Goal: Task Accomplishment & Management: Complete application form

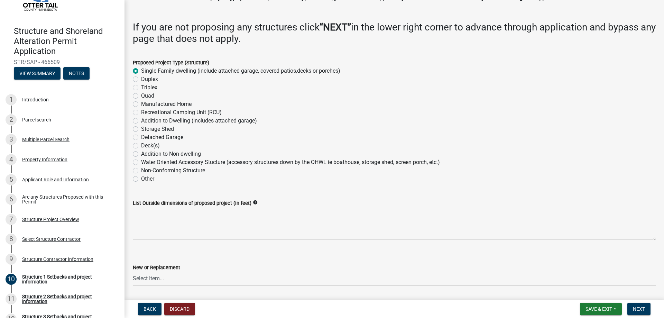
scroll to position [69, 0]
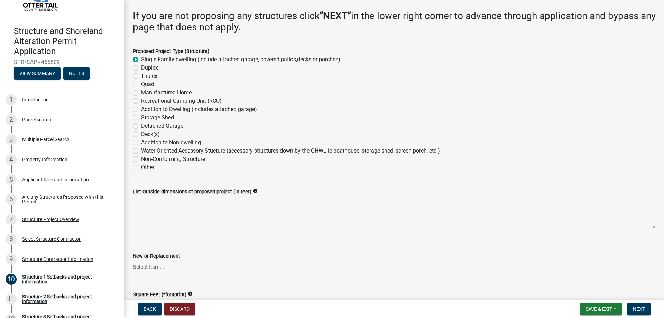
click at [186, 216] on textarea "List Outside dimensions of proposed project (in feet)" at bounding box center [394, 212] width 523 height 32
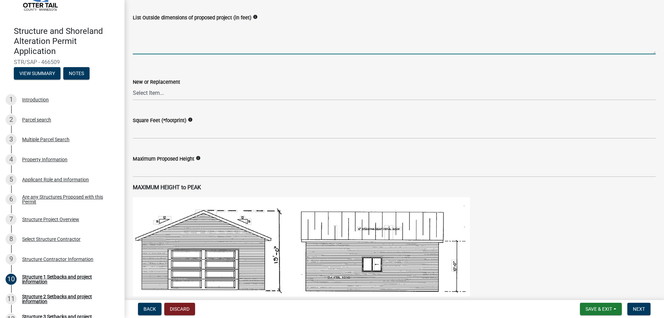
scroll to position [207, 0]
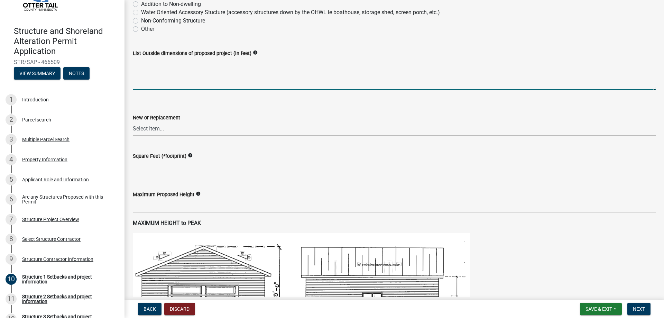
click at [179, 82] on textarea "List Outside dimensions of proposed project (in feet)" at bounding box center [394, 73] width 523 height 32
type textarea "48x73"
click at [173, 130] on select "Select Item... New Replacement" at bounding box center [394, 129] width 523 height 14
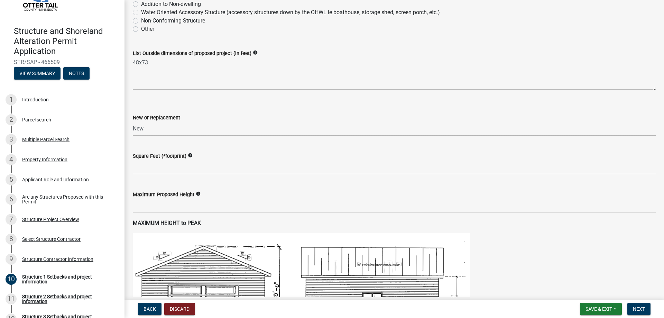
click at [133, 122] on select "Select Item... New Replacement" at bounding box center [394, 129] width 523 height 14
select select "c185e313-3403-4239-bd61-bb563c58a77a"
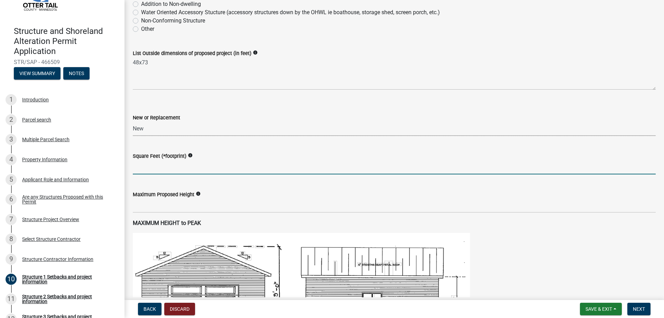
click at [160, 168] on input "text" at bounding box center [394, 167] width 523 height 14
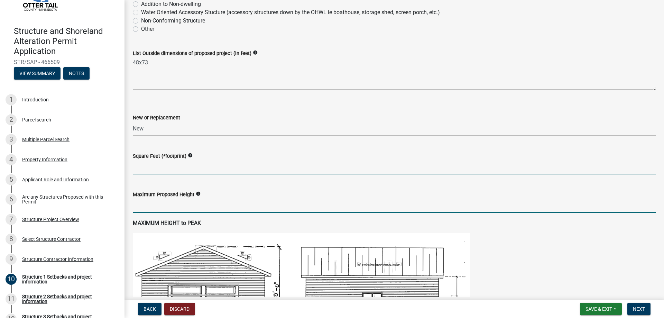
click at [164, 208] on input "text" at bounding box center [394, 205] width 523 height 14
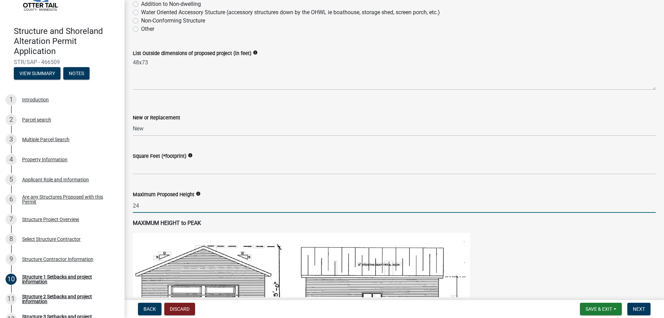
type input "24"
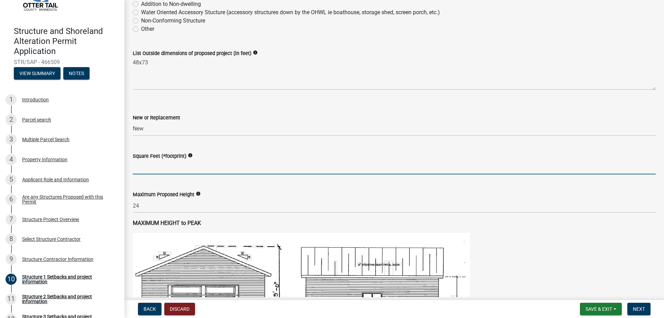
click at [158, 168] on input "text" at bounding box center [394, 167] width 523 height 14
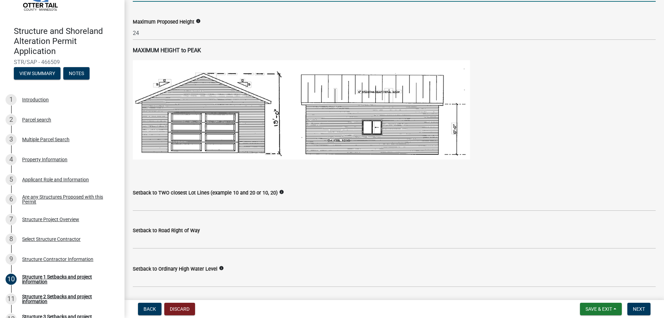
scroll to position [380, 0]
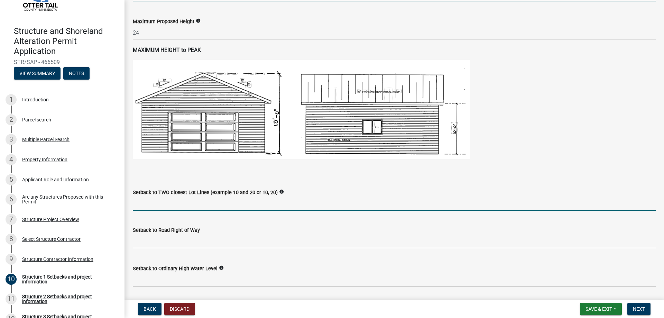
type input "2400"
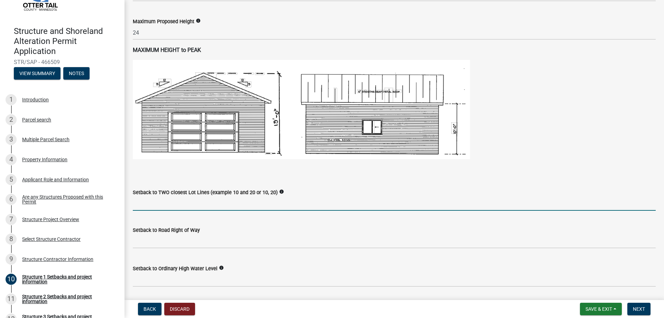
click at [206, 201] on input "Setback to TWO closest Lot Lines (example 10 and 20 or 10, 20)" at bounding box center [394, 203] width 523 height 14
type input "10 and 15"
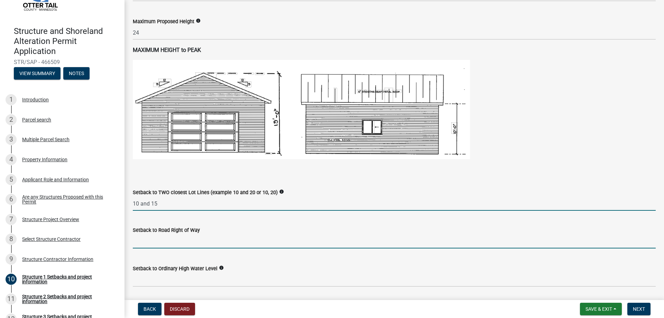
click at [192, 241] on input "text" at bounding box center [394, 241] width 523 height 14
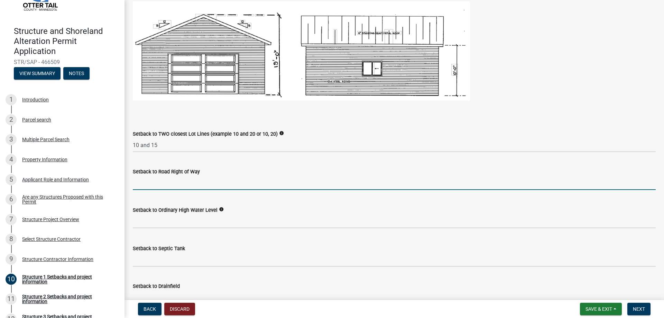
scroll to position [449, 0]
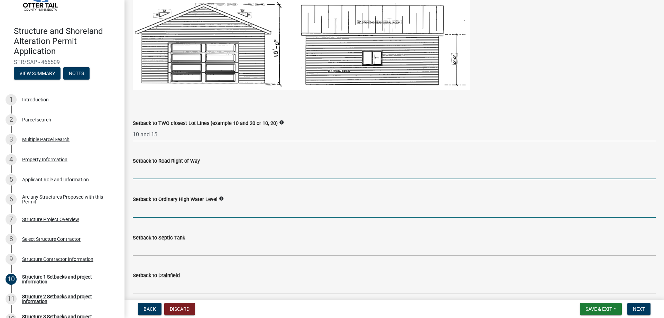
click at [180, 211] on input "text" at bounding box center [394, 210] width 523 height 14
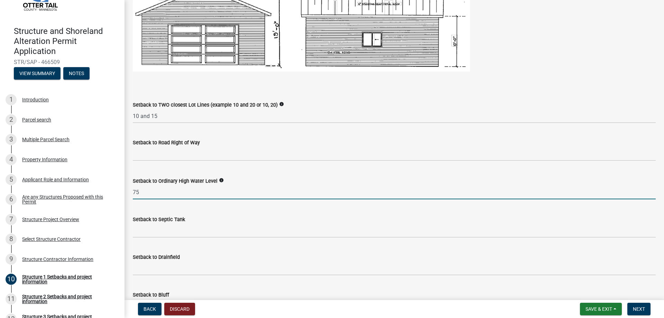
scroll to position [484, 0]
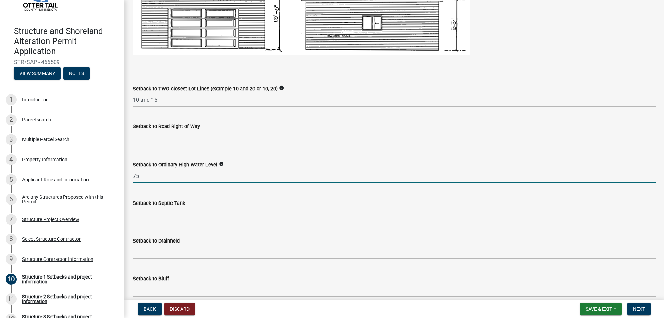
type input "75"
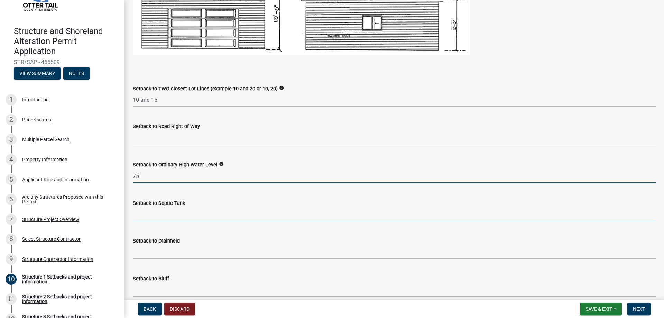
click at [163, 217] on input "Setback to Septic Tank" at bounding box center [394, 214] width 523 height 14
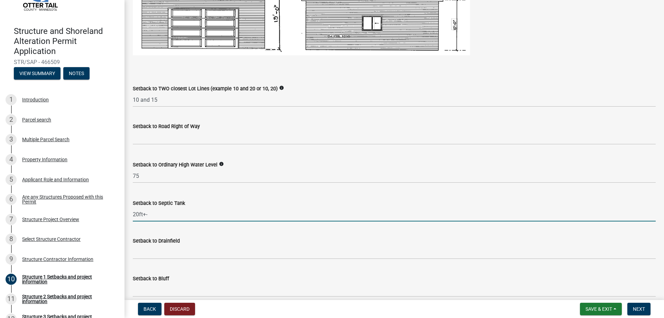
type input "20ft+-"
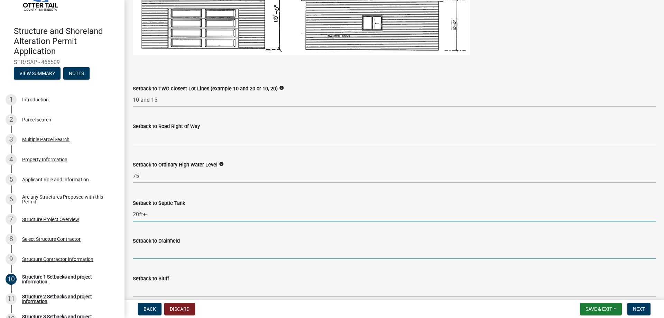
click at [168, 253] on input "Setback to Drainfield" at bounding box center [394, 252] width 523 height 14
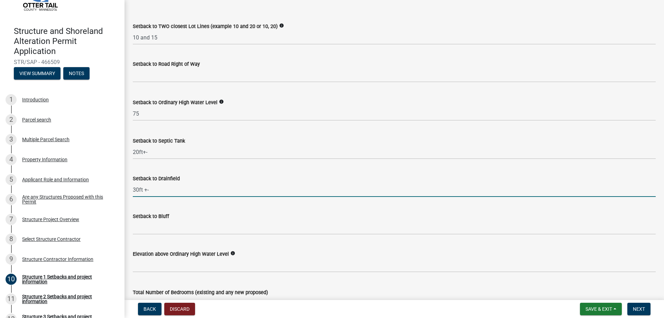
scroll to position [553, 0]
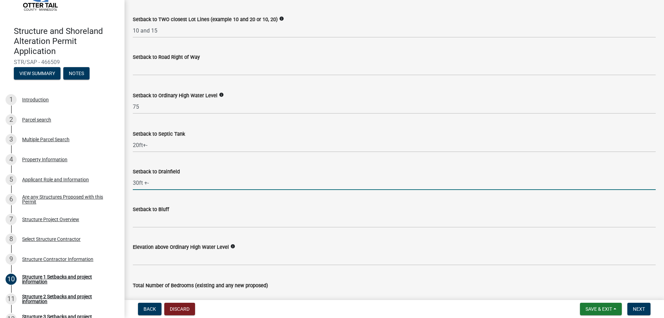
type input "30ft +-"
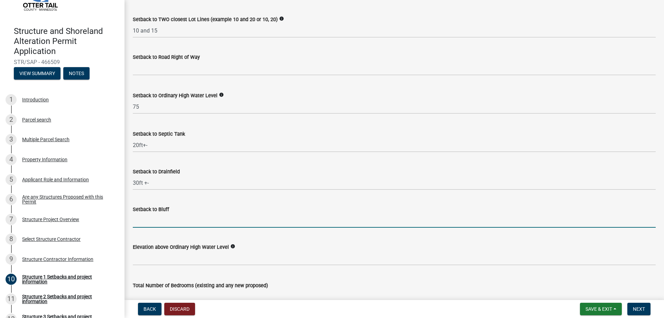
click at [157, 221] on input "Setback to Bluff" at bounding box center [394, 220] width 523 height 14
type input "NA"
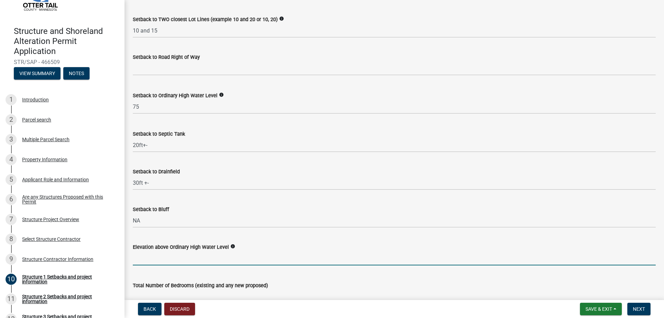
click at [174, 257] on input "text" at bounding box center [394, 258] width 523 height 14
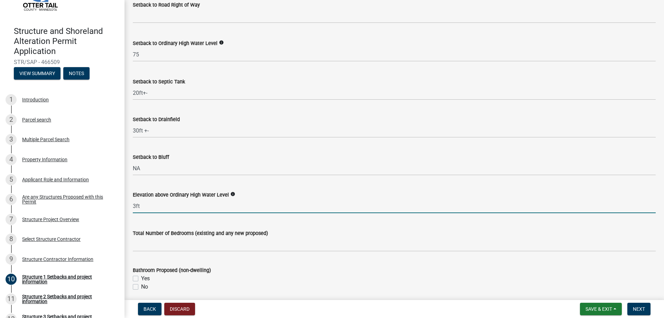
scroll to position [622, 0]
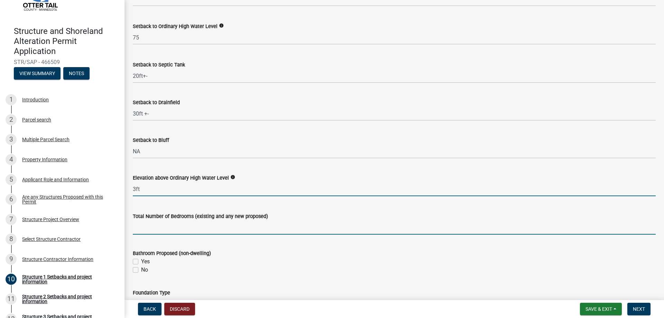
type input "3"
click at [187, 230] on input "text" at bounding box center [394, 227] width 523 height 14
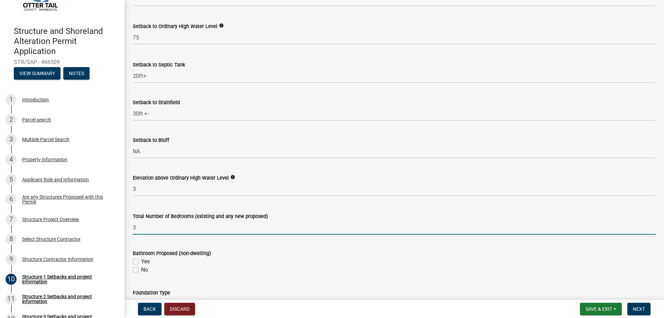
type input "3"
click at [141, 270] on label "No" at bounding box center [144, 269] width 7 height 8
click at [141, 270] on input "No" at bounding box center [143, 267] width 4 height 4
checkbox input "true"
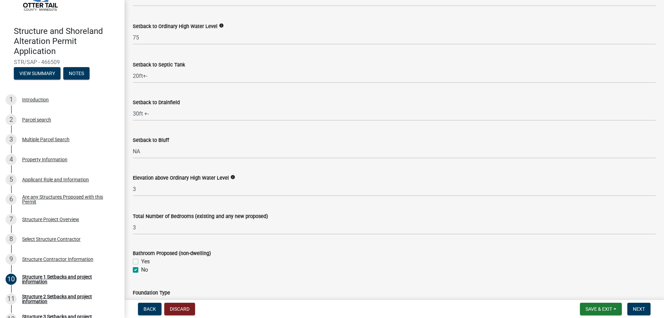
checkbox input "false"
checkbox input "true"
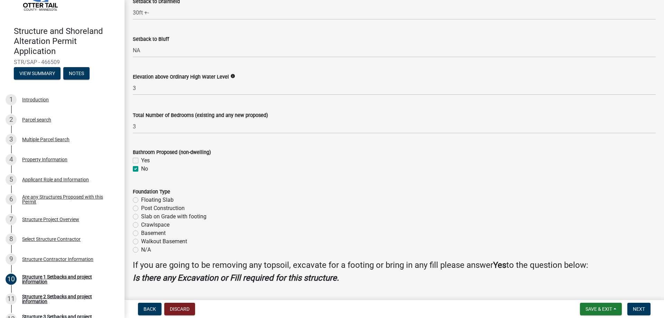
scroll to position [726, 0]
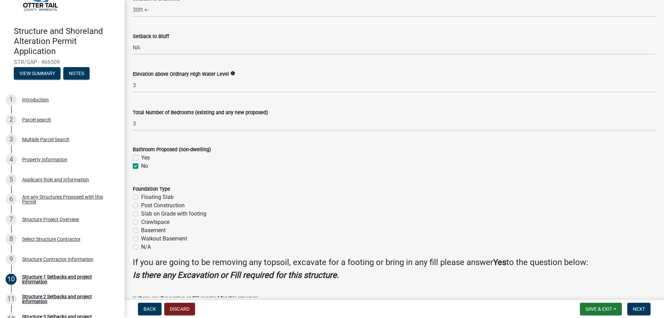
click at [141, 220] on label "Crawlspace" at bounding box center [155, 222] width 28 height 8
click at [141, 220] on input "Crawlspace" at bounding box center [143, 220] width 4 height 4
radio input "true"
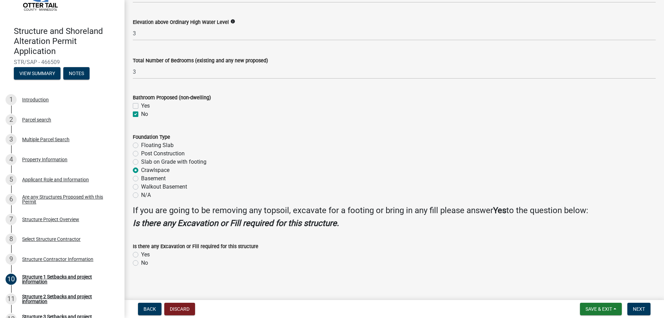
scroll to position [781, 0]
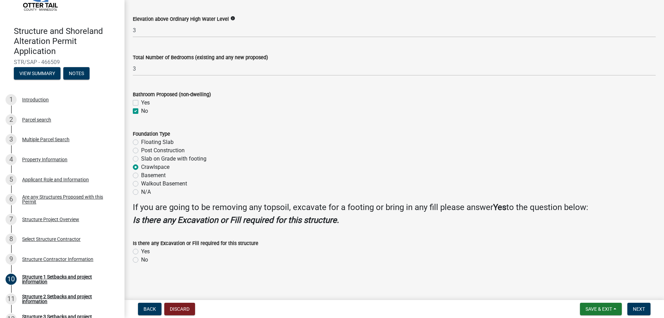
click at [141, 253] on label "Yes" at bounding box center [145, 251] width 9 height 8
click at [141, 252] on input "Yes" at bounding box center [143, 249] width 4 height 4
radio input "true"
click at [637, 307] on span "Next" at bounding box center [638, 309] width 12 height 6
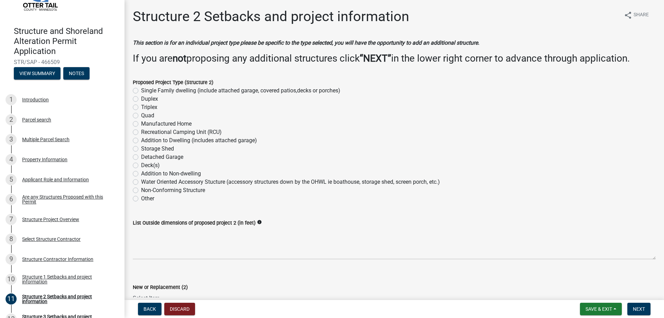
click at [141, 92] on label "Single Family dwelling (include attached garage, covered patios,decks or porche…" at bounding box center [240, 90] width 199 height 8
click at [141, 91] on input "Single Family dwelling (include attached garage, covered patios,decks or porche…" at bounding box center [143, 88] width 4 height 4
radio input "true"
click at [141, 90] on label "Single Family dwelling (include attached garage, covered patios,decks or porche…" at bounding box center [240, 90] width 199 height 8
click at [141, 90] on input "Single Family dwelling (include attached garage, covered patios,decks or porche…" at bounding box center [143, 88] width 4 height 4
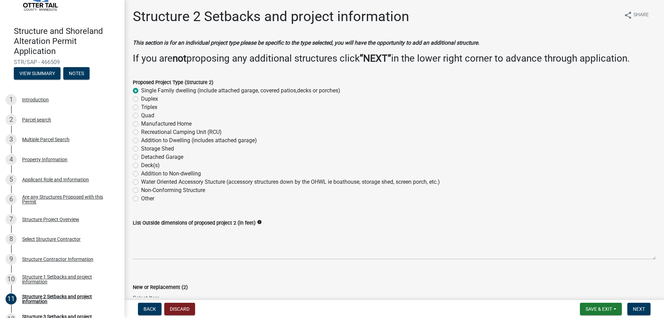
click at [141, 90] on label "Single Family dwelling (include attached garage, covered patios,decks or porche…" at bounding box center [240, 90] width 199 height 8
click at [141, 90] on input "Single Family dwelling (include attached garage, covered patios,decks or porche…" at bounding box center [143, 88] width 4 height 4
click at [141, 92] on label "Single Family dwelling (include attached garage, covered patios,decks or porche…" at bounding box center [240, 90] width 199 height 8
click at [141, 91] on input "Single Family dwelling (include attached garage, covered patios,decks or porche…" at bounding box center [143, 88] width 4 height 4
click at [141, 92] on label "Single Family dwelling (include attached garage, covered patios,decks or porche…" at bounding box center [240, 90] width 199 height 8
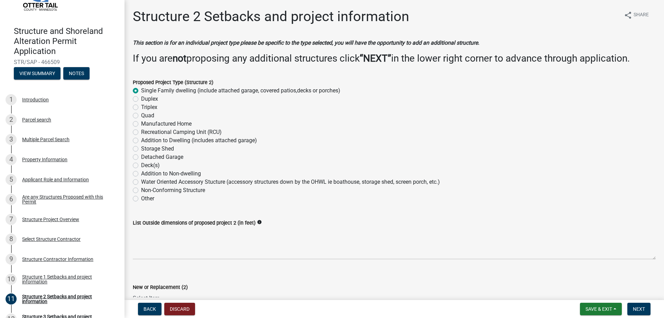
click at [141, 91] on input "Single Family dwelling (include attached garage, covered patios,decks or porche…" at bounding box center [143, 88] width 4 height 4
click at [141, 92] on label "Single Family dwelling (include attached garage, covered patios,decks or porche…" at bounding box center [240, 90] width 199 height 8
click at [141, 91] on input "Single Family dwelling (include attached garage, covered patios,decks or porche…" at bounding box center [143, 88] width 4 height 4
click at [141, 92] on label "Single Family dwelling (include attached garage, covered patios,decks or porche…" at bounding box center [240, 90] width 199 height 8
click at [141, 91] on input "Single Family dwelling (include attached garage, covered patios,decks or porche…" at bounding box center [143, 88] width 4 height 4
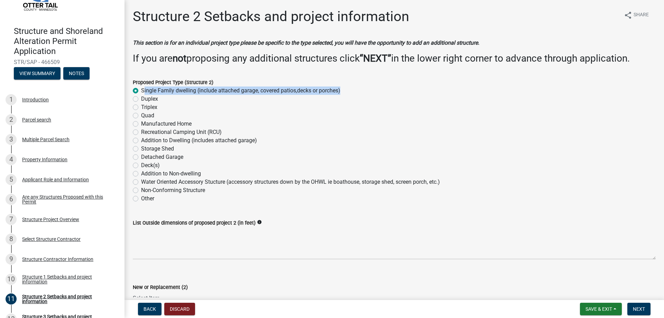
click at [141, 90] on label "Single Family dwelling (include attached garage, covered patios,decks or porche…" at bounding box center [240, 90] width 199 height 8
click at [141, 90] on input "Single Family dwelling (include attached garage, covered patios,decks or porche…" at bounding box center [143, 88] width 4 height 4
click at [267, 109] on div "Triplex" at bounding box center [394, 107] width 523 height 8
click at [141, 100] on label "Duplex" at bounding box center [149, 99] width 17 height 8
click at [141, 99] on input "Duplex" at bounding box center [143, 97] width 4 height 4
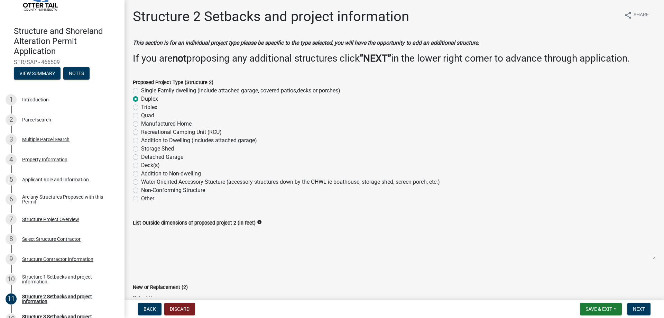
radio input "true"
click at [141, 100] on label "Duplex" at bounding box center [149, 99] width 17 height 8
click at [141, 99] on input "Duplex" at bounding box center [143, 97] width 4 height 4
click at [137, 71] on form "Proposed Project Type (Structure 2) Single Family dwelling (include attached ga…" at bounding box center [394, 136] width 523 height 133
click at [183, 309] on button "Discard" at bounding box center [179, 308] width 31 height 12
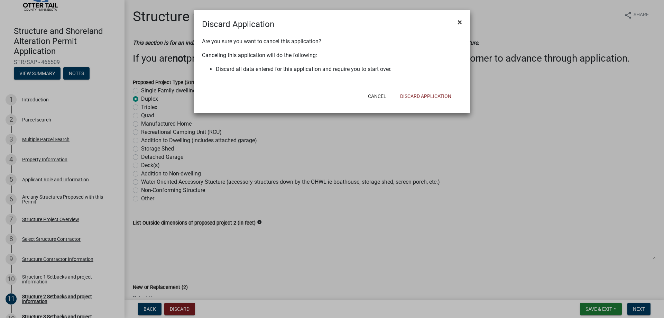
click at [462, 22] on button "×" at bounding box center [460, 21] width 16 height 19
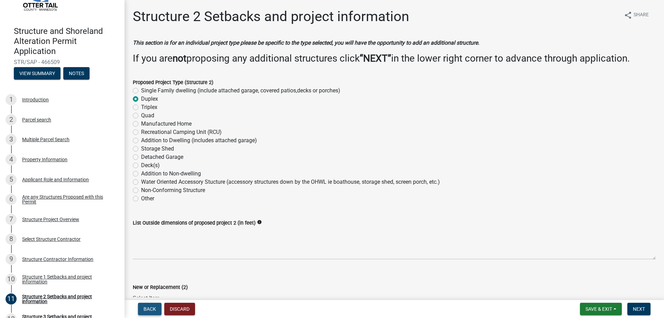
click at [150, 307] on span "Back" at bounding box center [149, 309] width 12 height 6
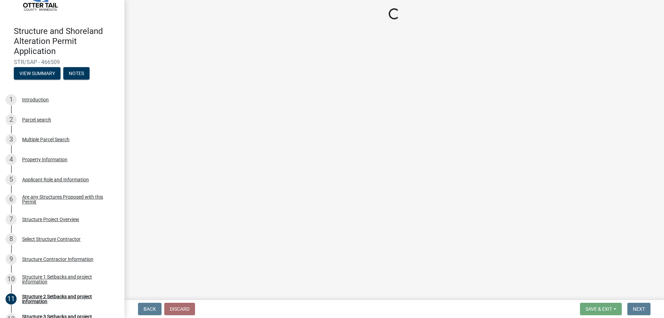
select select "c185e313-3403-4239-bd61-bb563c58a77a"
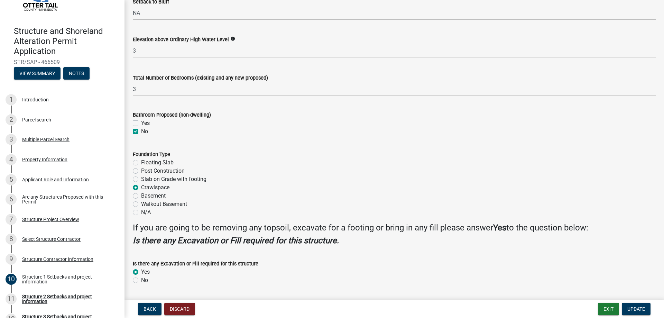
scroll to position [781, 0]
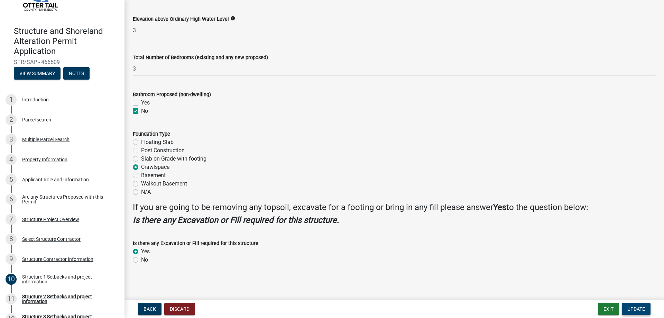
click at [632, 305] on button "Update" at bounding box center [635, 308] width 29 height 12
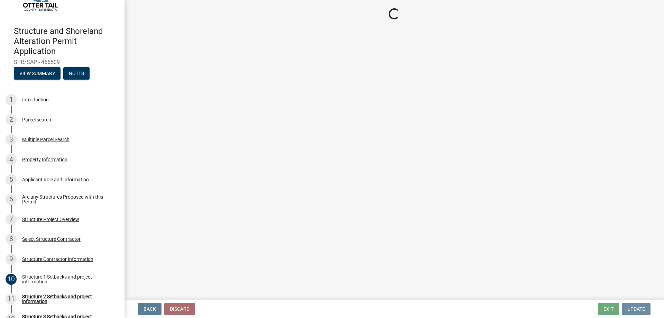
scroll to position [0, 0]
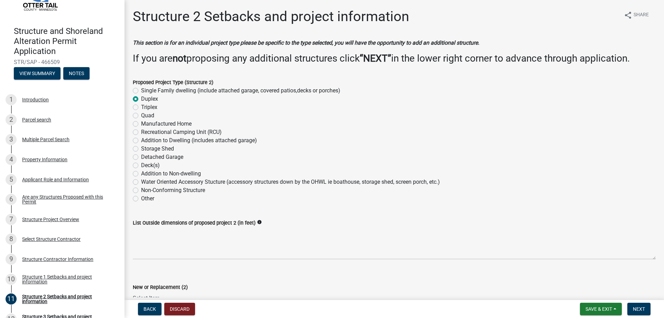
drag, startPoint x: 134, startPoint y: 97, endPoint x: 307, endPoint y: 214, distance: 208.2
click at [307, 214] on div "List Outside dimensions of proposed project 2 (in feet) info" at bounding box center [394, 234] width 523 height 50
click at [141, 92] on label "Single Family dwelling (include attached garage, covered patios,decks or porche…" at bounding box center [240, 90] width 199 height 8
click at [141, 91] on input "Single Family dwelling (include attached garage, covered patios,decks or porche…" at bounding box center [143, 88] width 4 height 4
radio input "true"
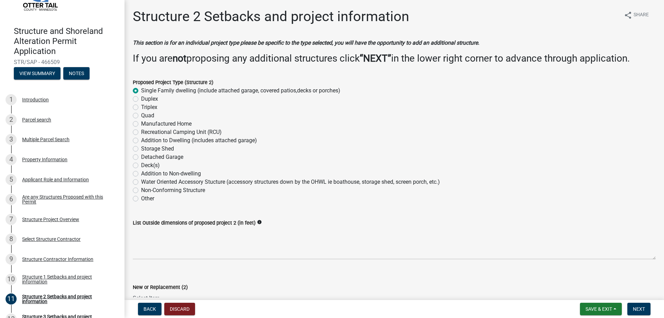
click at [141, 92] on label "Single Family dwelling (include attached garage, covered patios,decks or porche…" at bounding box center [240, 90] width 199 height 8
click at [141, 91] on input "Single Family dwelling (include attached garage, covered patios,decks or porche…" at bounding box center [143, 88] width 4 height 4
click at [141, 92] on label "Single Family dwelling (include attached garage, covered patios,decks or porche…" at bounding box center [240, 90] width 199 height 8
click at [141, 91] on input "Single Family dwelling (include attached garage, covered patios,decks or porche…" at bounding box center [143, 88] width 4 height 4
click at [141, 92] on label "Single Family dwelling (include attached garage, covered patios,decks or porche…" at bounding box center [240, 90] width 199 height 8
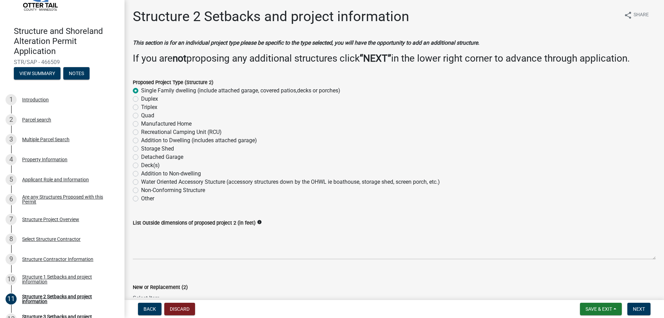
click at [141, 91] on input "Single Family dwelling (include attached garage, covered patios,decks or porche…" at bounding box center [143, 88] width 4 height 4
click at [141, 70] on form "Proposed Project Type (Structure 2) Single Family dwelling (include attached ga…" at bounding box center [394, 136] width 523 height 133
click at [141, 199] on label "Other" at bounding box center [147, 198] width 13 height 8
click at [141, 199] on input "Other" at bounding box center [143, 196] width 4 height 4
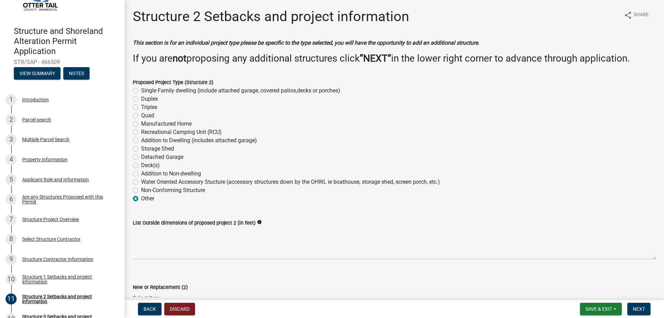
radio input "true"
click at [141, 199] on label "Other" at bounding box center [147, 198] width 13 height 8
click at [141, 199] on input "Other" at bounding box center [143, 196] width 4 height 4
click at [141, 199] on label "Other" at bounding box center [147, 198] width 13 height 8
click at [141, 199] on input "Other" at bounding box center [143, 196] width 4 height 4
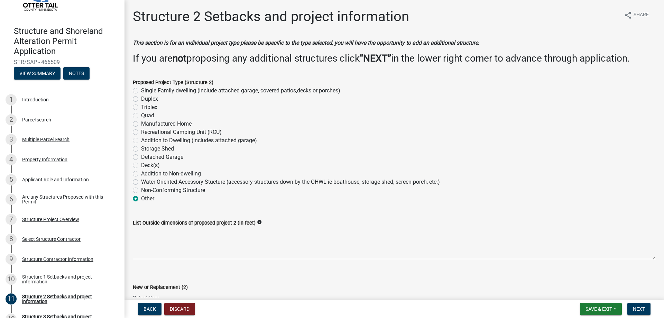
click at [141, 188] on label "Non-Conforming Structure" at bounding box center [173, 190] width 64 height 8
click at [141, 188] on input "Non-Conforming Structure" at bounding box center [143, 188] width 4 height 4
radio input "true"
click at [141, 180] on label "Water Oriented Accessory Stucture (accessory structures down by the OHWL ie boa…" at bounding box center [290, 182] width 299 height 8
click at [141, 180] on input "Water Oriented Accessory Stucture (accessory structures down by the OHWL ie boa…" at bounding box center [143, 180] width 4 height 4
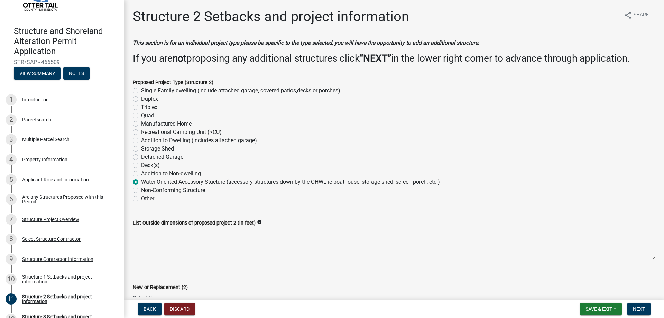
radio input "true"
click at [141, 199] on label "Other" at bounding box center [147, 198] width 13 height 8
click at [141, 199] on input "Other" at bounding box center [143, 196] width 4 height 4
radio input "true"
click at [141, 91] on label "Single Family dwelling (include attached garage, covered patios,decks or porche…" at bounding box center [240, 90] width 199 height 8
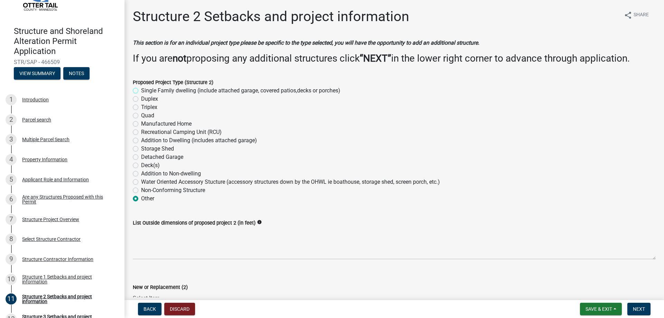
click at [141, 91] on input "Single Family dwelling (include attached garage, covered patios,decks or porche…" at bounding box center [143, 88] width 4 height 4
radio input "true"
click at [142, 73] on form "Proposed Project Type (Structure 2) Single Family dwelling (include attached ga…" at bounding box center [394, 136] width 523 height 133
click at [158, 66] on wm-data-entity-input "This section is for an individual project type please be specific to the type s…" at bounding box center [394, 54] width 523 height 31
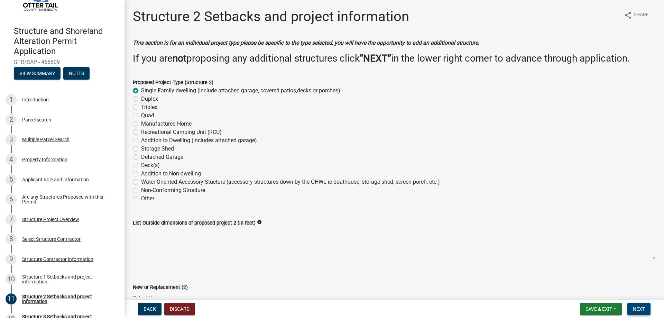
click at [643, 309] on span "Next" at bounding box center [638, 309] width 12 height 6
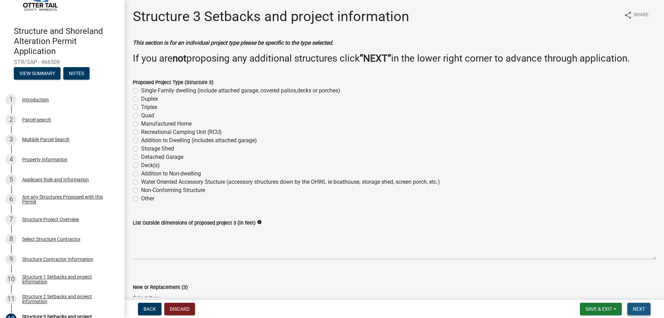
click at [643, 309] on span "Next" at bounding box center [638, 309] width 12 height 6
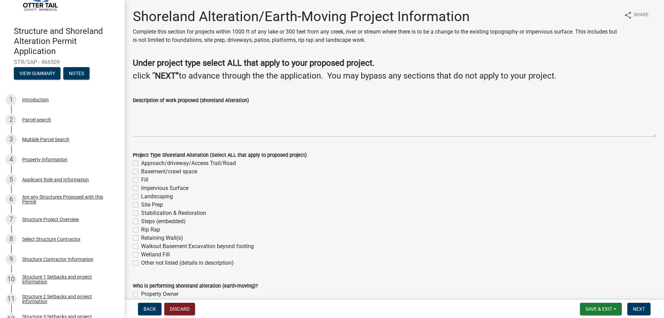
click at [139, 171] on div "Basement/crawl space" at bounding box center [394, 171] width 523 height 8
click at [141, 170] on label "Basement/crawl space" at bounding box center [169, 171] width 56 height 8
click at [141, 170] on input "Basement/crawl space" at bounding box center [143, 169] width 4 height 4
checkbox input "true"
checkbox input "false"
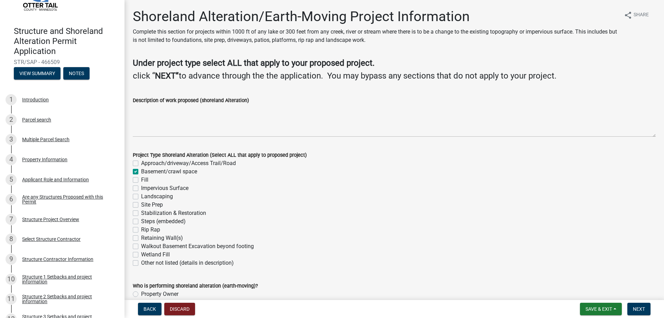
checkbox input "true"
checkbox input "false"
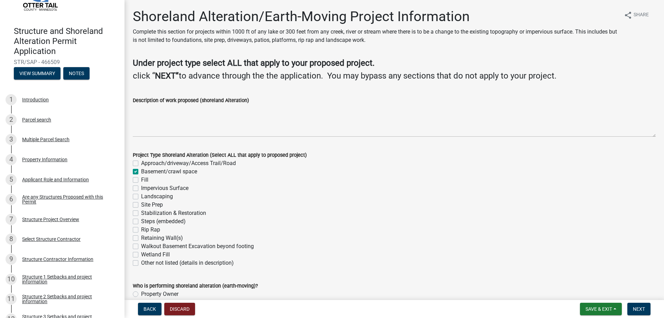
checkbox input "false"
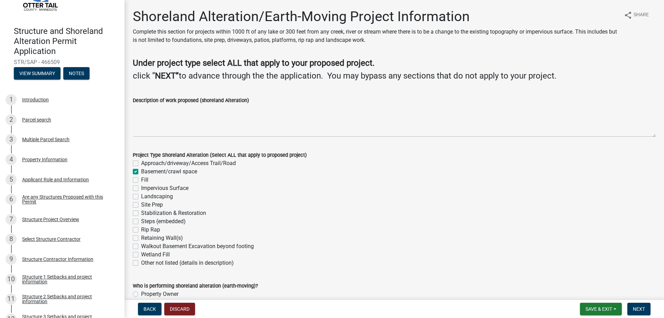
checkbox input "false"
click at [141, 197] on label "Landscaping" at bounding box center [157, 196] width 32 height 8
click at [141, 197] on input "Landscaping" at bounding box center [143, 194] width 4 height 4
checkbox input "true"
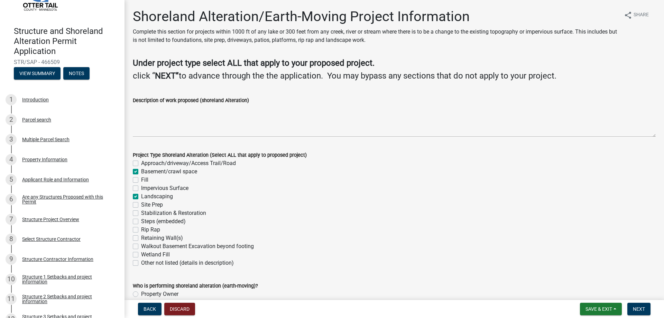
checkbox input "false"
checkbox input "true"
checkbox input "false"
checkbox input "true"
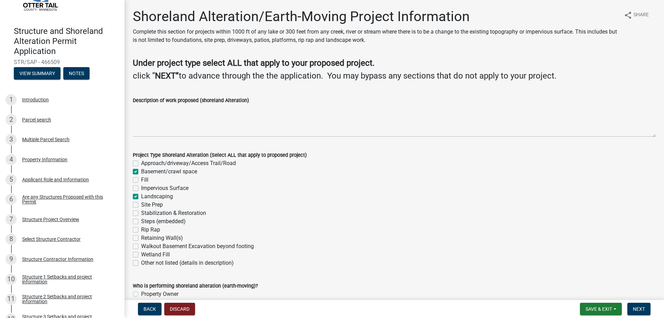
checkbox input "false"
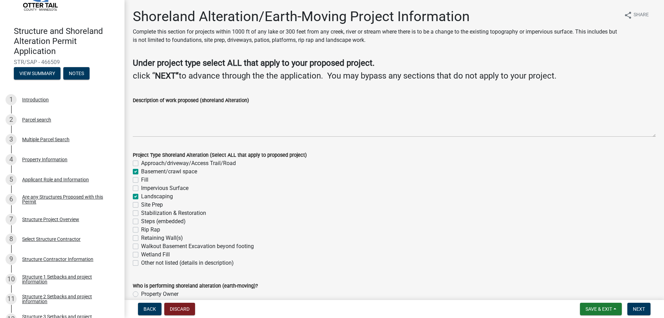
checkbox input "false"
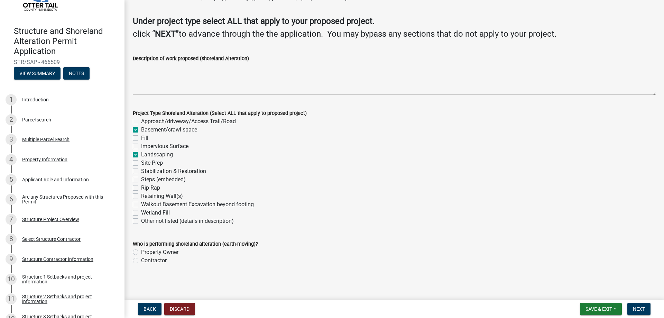
scroll to position [43, 0]
click at [141, 260] on label "Contractor" at bounding box center [154, 259] width 26 height 8
click at [141, 260] on input "Contractor" at bounding box center [143, 257] width 4 height 4
radio input "true"
click at [141, 145] on label "Impervious Surface" at bounding box center [164, 145] width 47 height 8
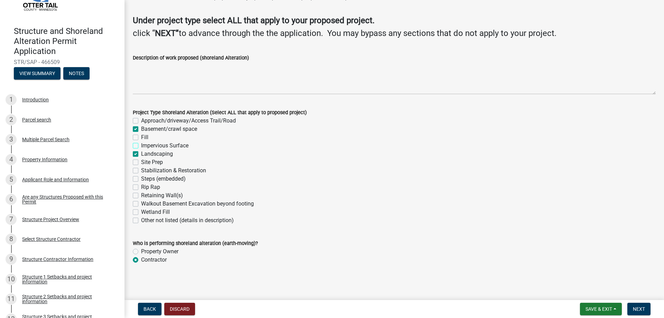
click at [141, 145] on input "Impervious Surface" at bounding box center [143, 143] width 4 height 4
checkbox input "true"
checkbox input "false"
checkbox input "true"
checkbox input "false"
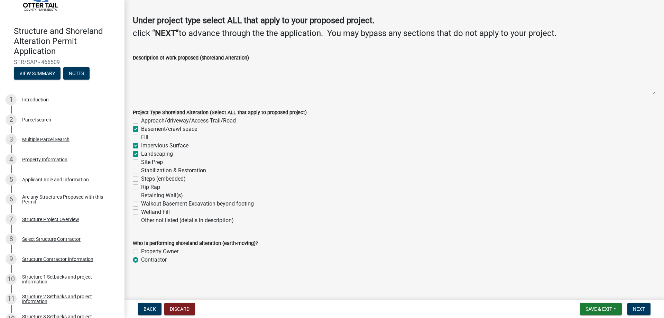
checkbox input "true"
checkbox input "false"
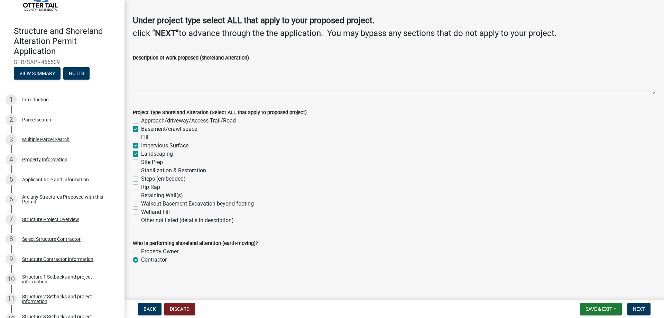
checkbox input "false"
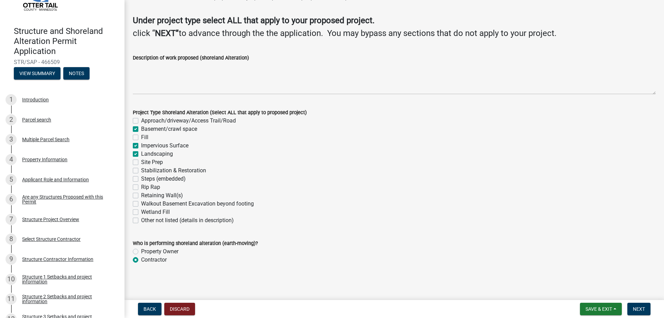
click at [141, 145] on label "Impervious Surface" at bounding box center [164, 145] width 47 height 8
click at [141, 145] on input "Impervious Surface" at bounding box center [143, 143] width 4 height 4
checkbox input "false"
checkbox input "true"
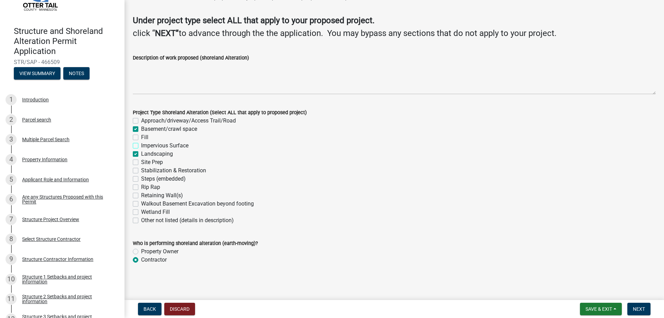
checkbox input "false"
checkbox input "true"
checkbox input "false"
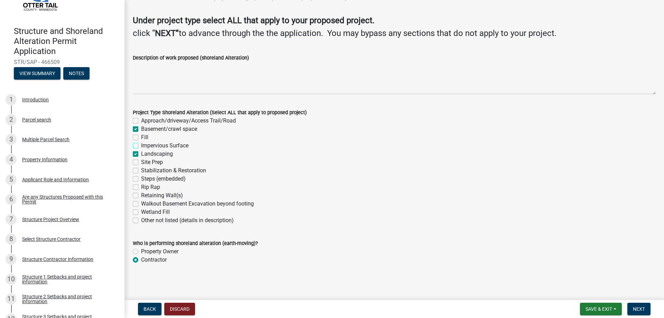
checkbox input "false"
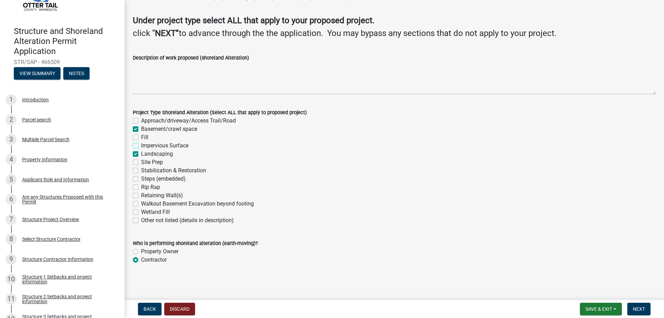
checkbox input "false"
click at [141, 145] on label "Impervious Surface" at bounding box center [164, 145] width 47 height 8
click at [141, 145] on input "Impervious Surface" at bounding box center [143, 143] width 4 height 4
checkbox input "true"
checkbox input "false"
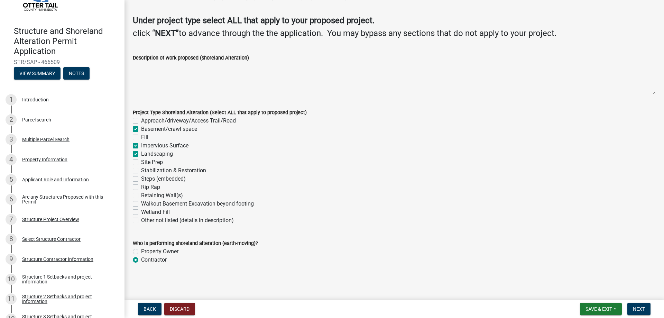
checkbox input "true"
checkbox input "false"
checkbox input "true"
checkbox input "false"
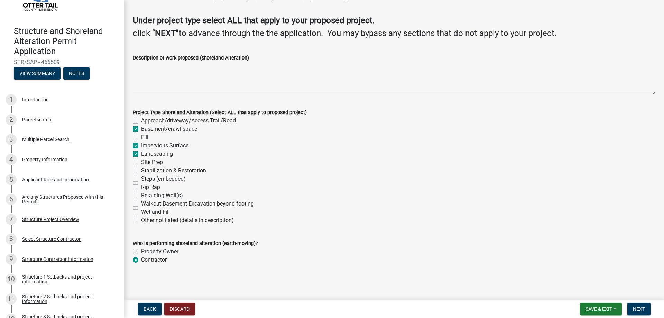
checkbox input "false"
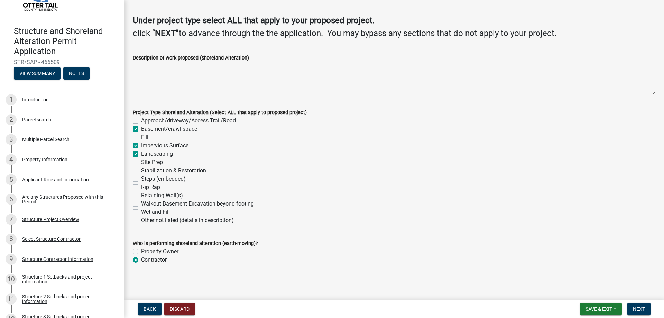
checkbox input "false"
click at [635, 310] on span "Next" at bounding box center [638, 309] width 12 height 6
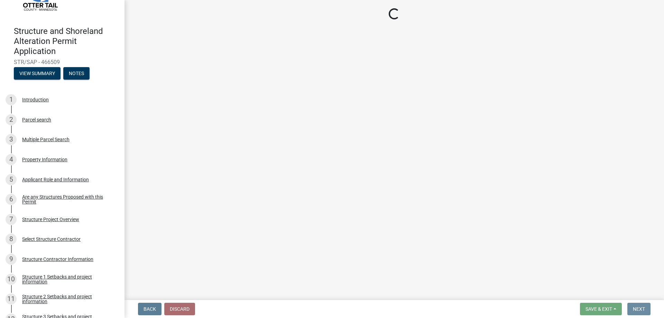
scroll to position [0, 0]
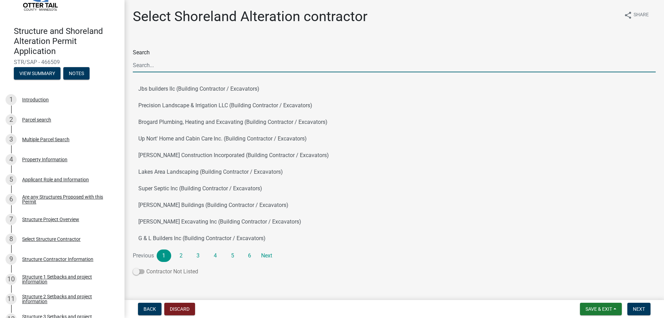
click at [136, 271] on span at bounding box center [139, 271] width 12 height 5
click at [146, 267] on input "Contractor Not Listed" at bounding box center [146, 267] width 0 height 0
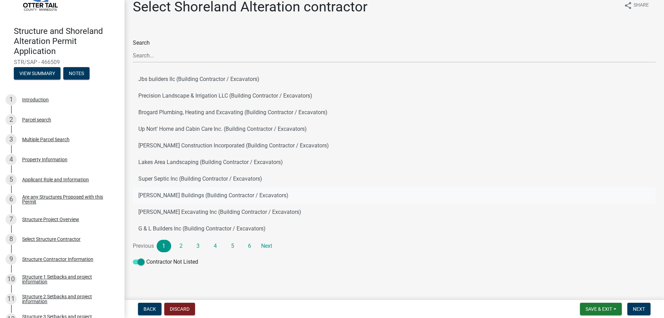
scroll to position [14, 0]
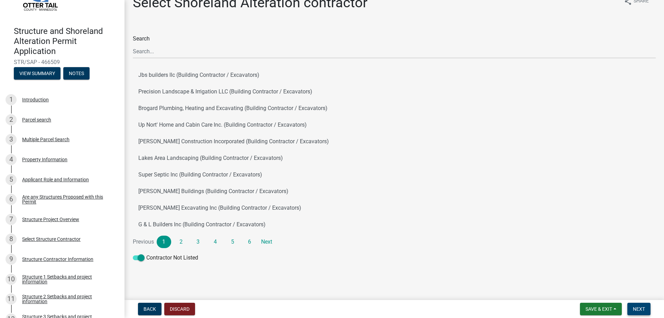
click at [645, 308] on button "Next" at bounding box center [638, 308] width 23 height 12
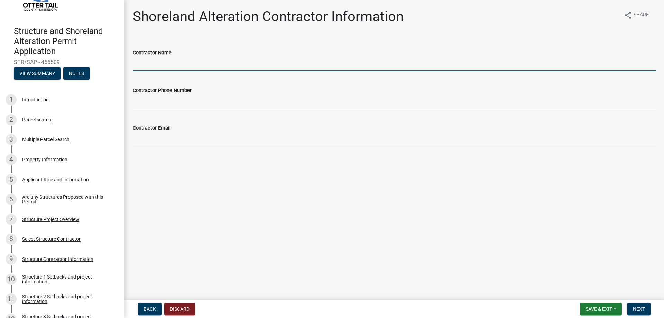
click at [193, 65] on input "Contractor Name" at bounding box center [394, 64] width 523 height 14
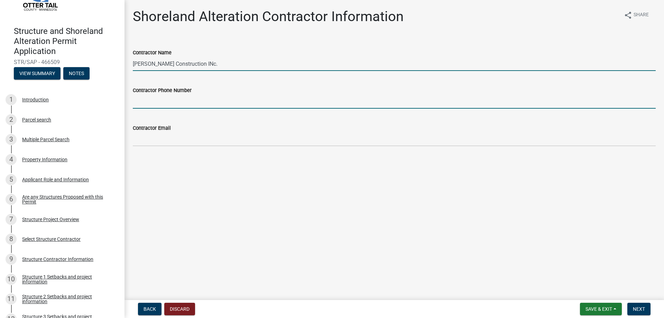
click at [181, 101] on input "Contractor Phone Number" at bounding box center [394, 101] width 523 height 14
click at [192, 64] on input "[PERSON_NAME] Construction INc." at bounding box center [394, 64] width 523 height 14
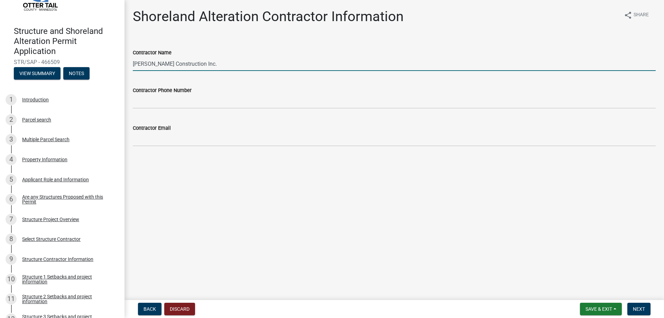
type input "[PERSON_NAME] Construction Inc."
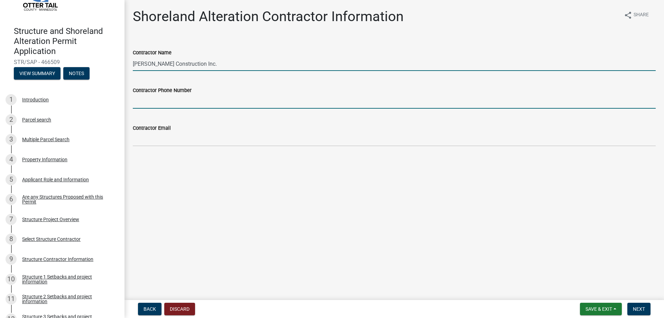
click at [184, 98] on input "Contractor Phone Number" at bounding box center [394, 101] width 523 height 14
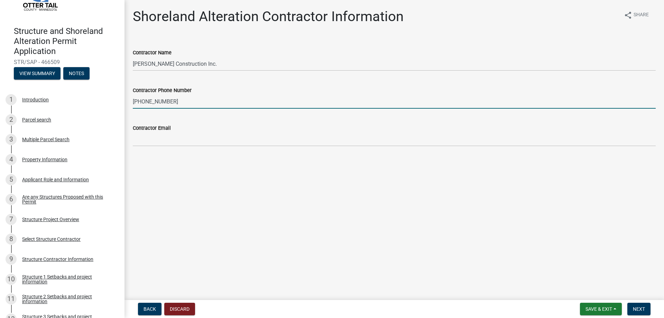
type input "[PHONE_NUMBER]"
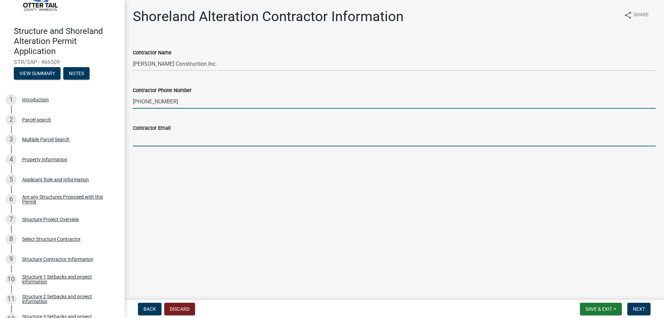
click at [181, 140] on input "Contractor Email" at bounding box center [394, 139] width 523 height 14
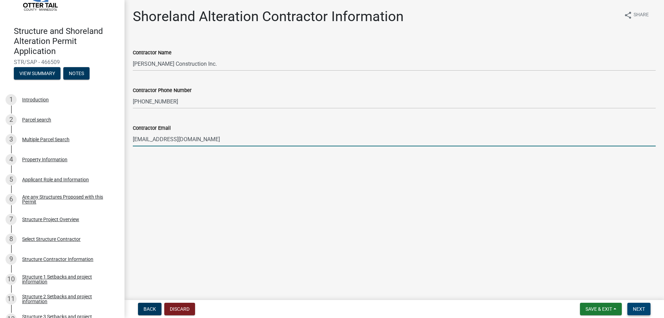
type input "[EMAIL_ADDRESS][DOMAIN_NAME]"
click at [635, 303] on button "Next" at bounding box center [638, 308] width 23 height 12
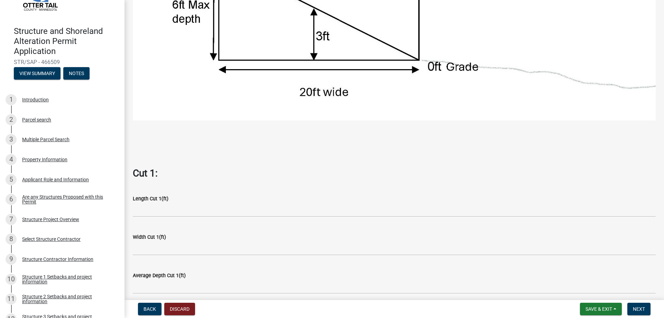
scroll to position [346, 0]
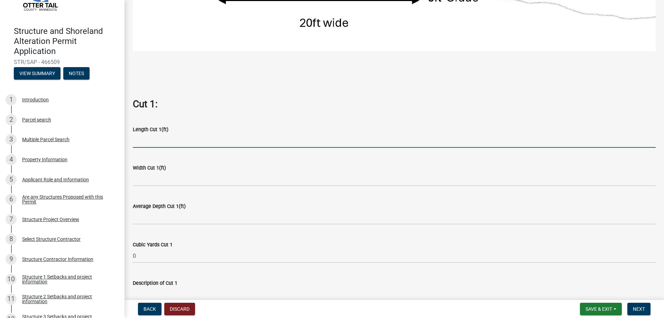
click at [176, 141] on input "text" at bounding box center [394, 140] width 523 height 14
type input "867"
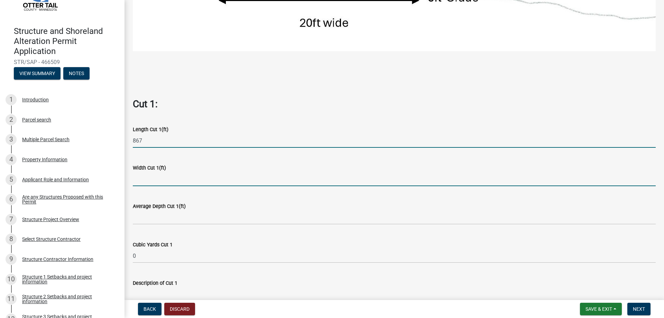
click at [157, 175] on input "text" at bounding box center [394, 179] width 523 height 14
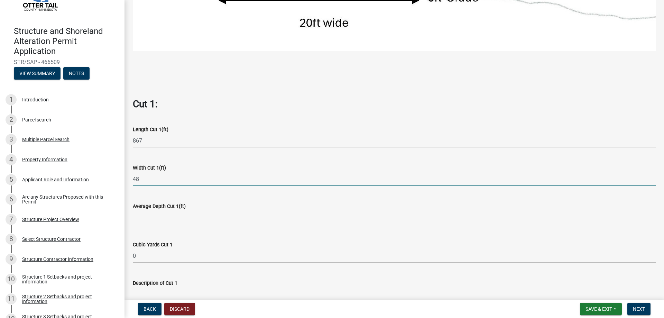
type input "48"
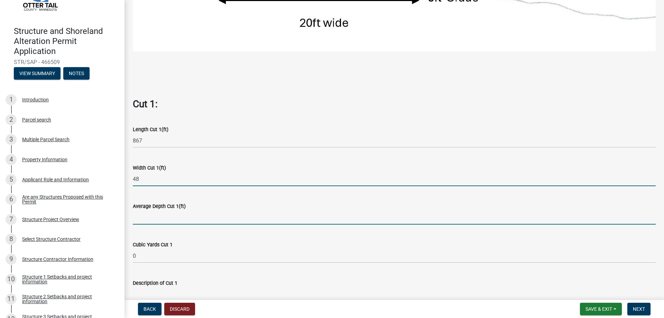
click at [156, 214] on input "text" at bounding box center [394, 217] width 523 height 14
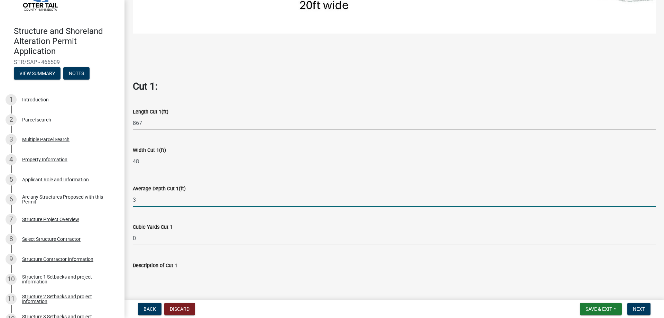
scroll to position [380, 0]
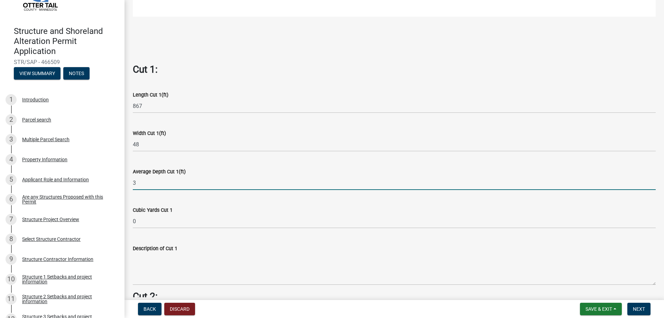
type input "3"
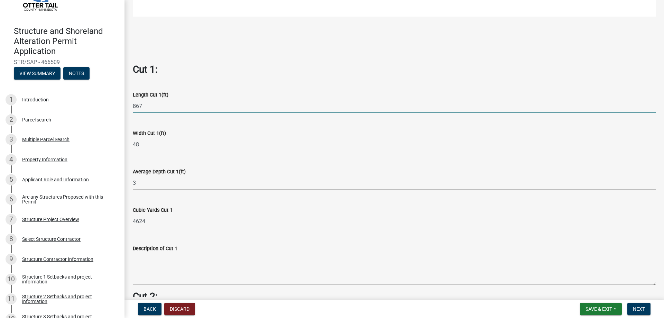
click at [149, 101] on input "867" at bounding box center [394, 106] width 523 height 14
type input "8"
type input "18"
click at [183, 227] on wm-data-entity-input-list "Cut = Length x Width x Average Depth. Cut 1: Length Cut 1(ft) 18 Width Cut 1(ft…" at bounding box center [394, 225] width 523 height 1111
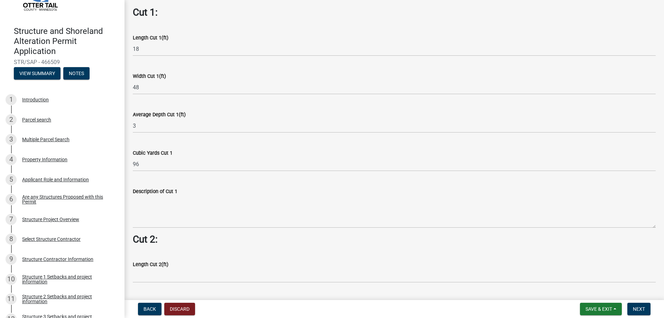
scroll to position [449, 0]
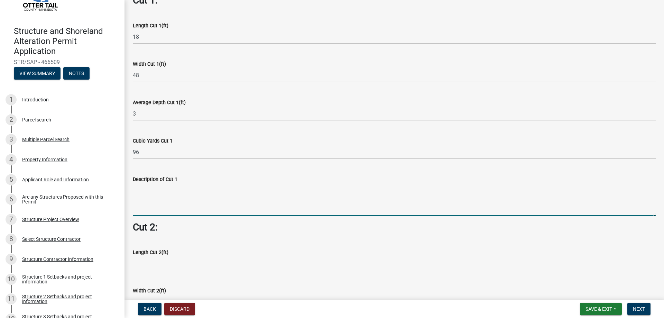
click at [173, 208] on textarea "Description of Cut 1" at bounding box center [394, 199] width 523 height 32
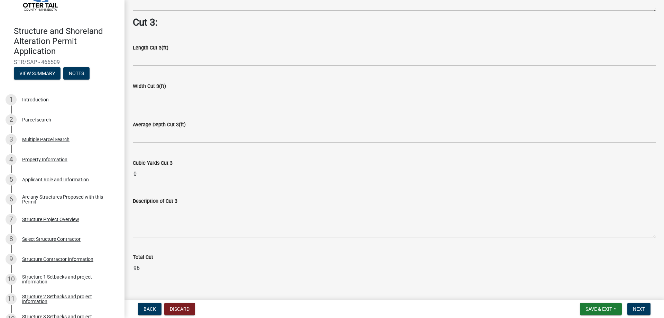
scroll to position [887, 0]
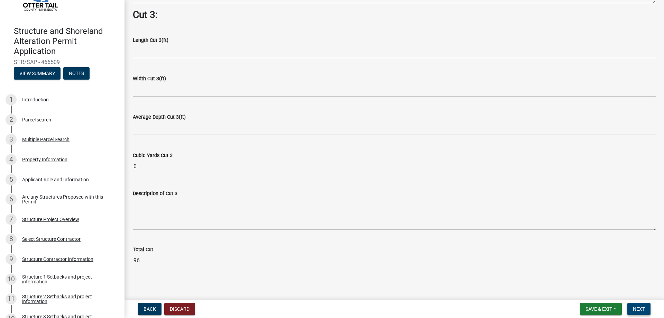
type textarea "Excavate for additional crawl space"
click at [638, 306] on span "Next" at bounding box center [638, 309] width 12 height 6
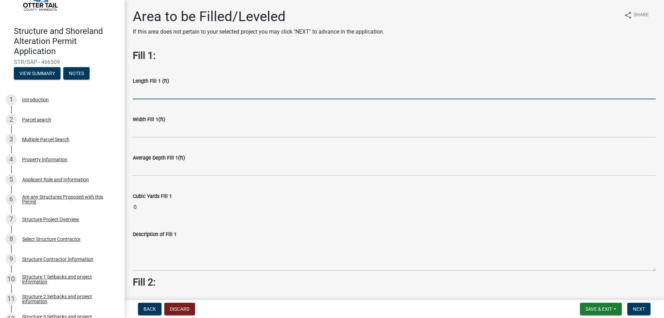
click at [180, 92] on input "text" at bounding box center [394, 92] width 523 height 14
type input "246"
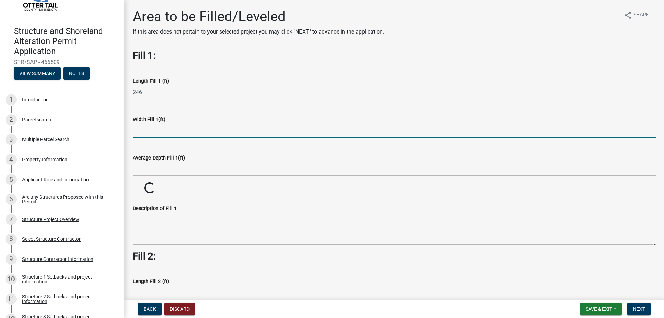
click at [161, 133] on input "text" at bounding box center [394, 130] width 523 height 14
type input "10"
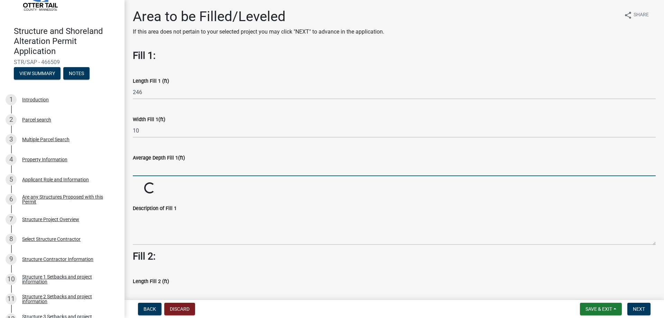
click at [152, 163] on input "text" at bounding box center [394, 169] width 523 height 14
type input "0.33"
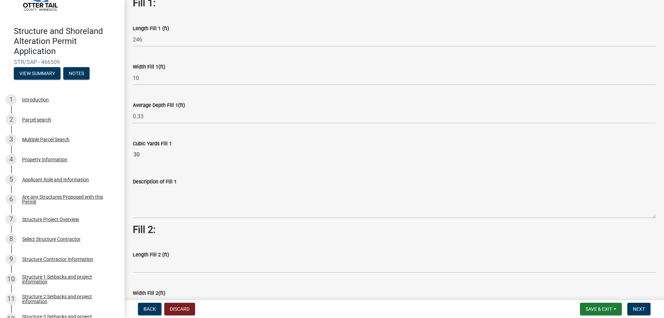
scroll to position [69, 0]
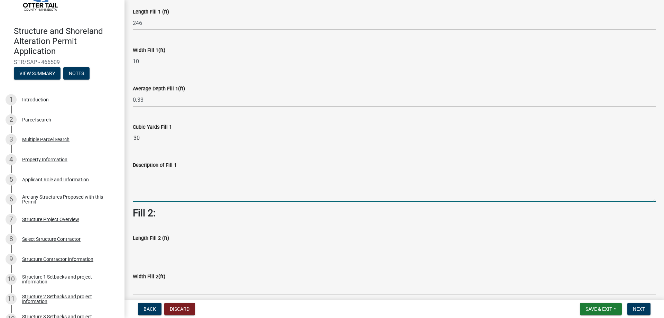
click at [202, 193] on textarea "Description of Fill 1" at bounding box center [394, 185] width 523 height 32
type textarea "G"
type textarea "final grading around house"
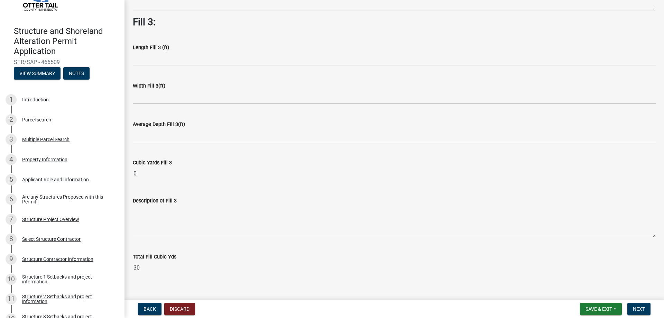
scroll to position [497, 0]
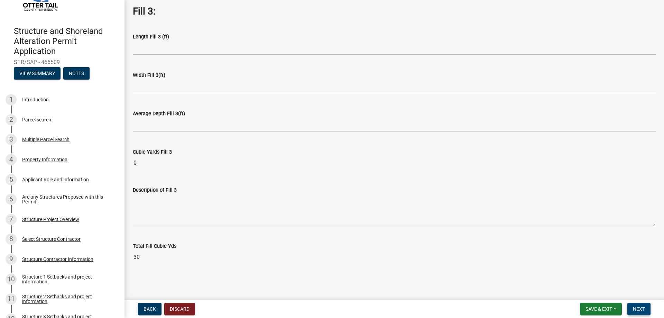
click at [638, 307] on span "Next" at bounding box center [638, 309] width 12 height 6
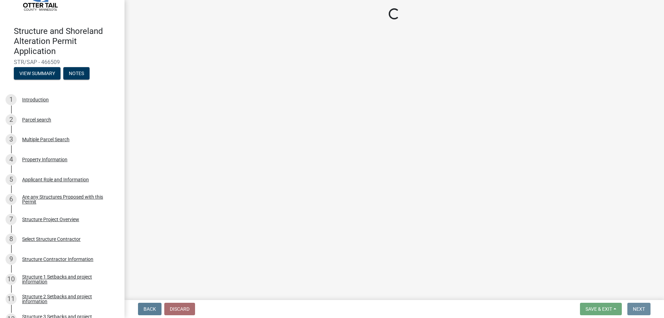
scroll to position [0, 0]
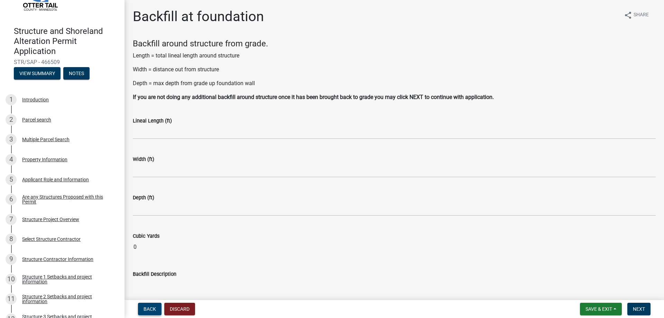
click at [150, 307] on span "Back" at bounding box center [149, 309] width 12 height 6
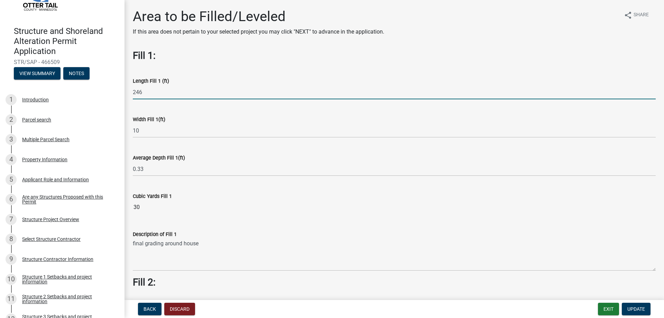
click at [161, 93] on input "246" at bounding box center [394, 92] width 523 height 14
type input "2"
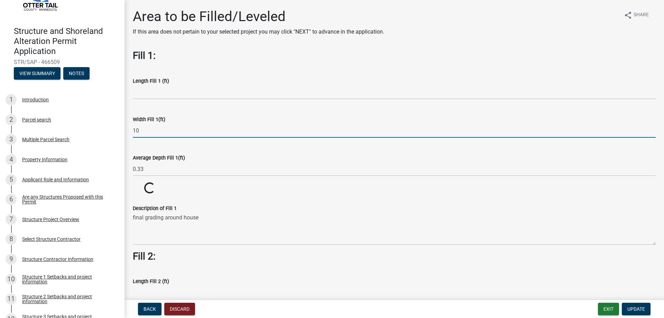
click at [149, 133] on input "10" at bounding box center [394, 130] width 523 height 14
type input "1"
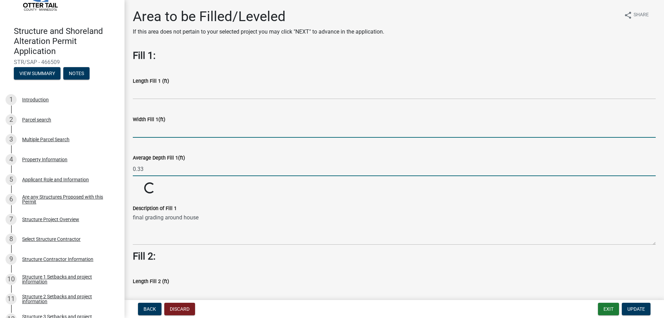
click at [150, 166] on input "0.33" at bounding box center [394, 169] width 523 height 14
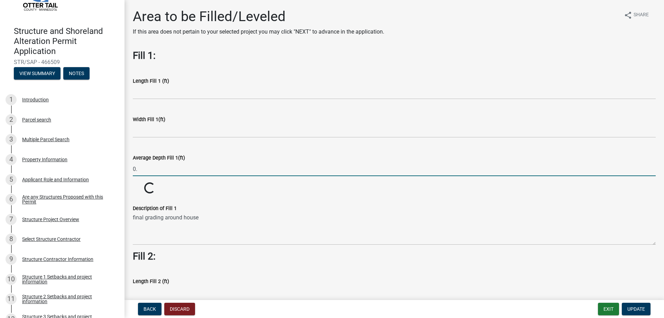
type input "0"
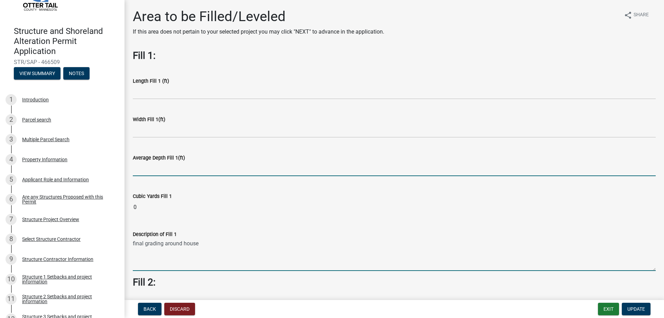
click at [216, 242] on textarea "final grading around house" at bounding box center [394, 254] width 523 height 32
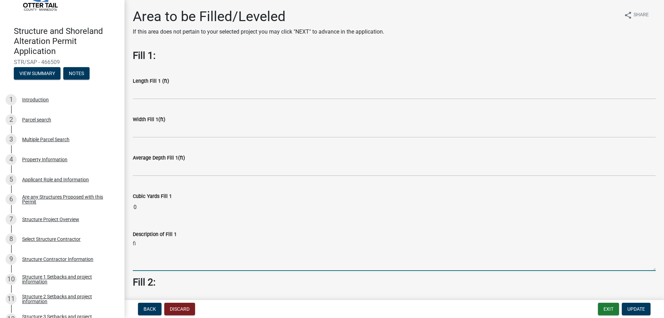
type textarea "f"
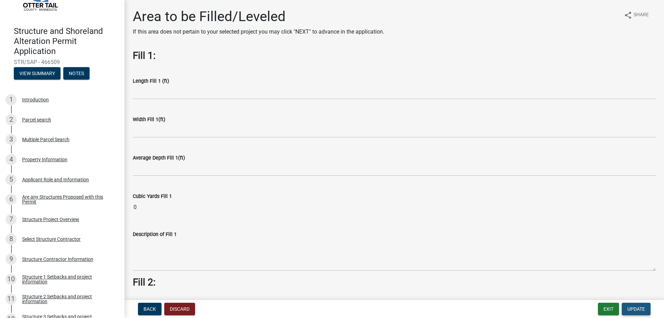
click at [641, 306] on span "Update" at bounding box center [636, 309] width 18 height 6
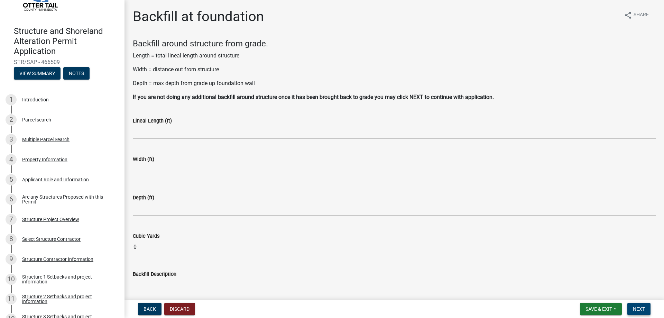
click at [638, 308] on span "Next" at bounding box center [638, 309] width 12 height 6
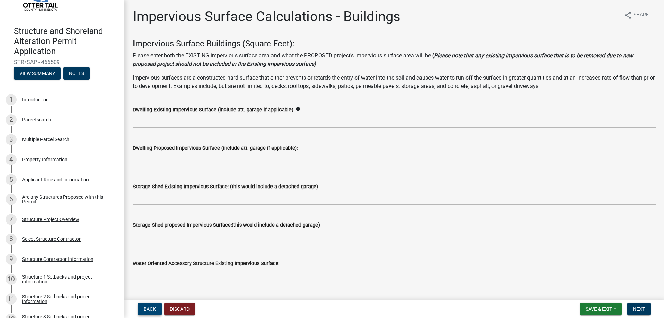
click at [146, 309] on span "Back" at bounding box center [149, 309] width 12 height 6
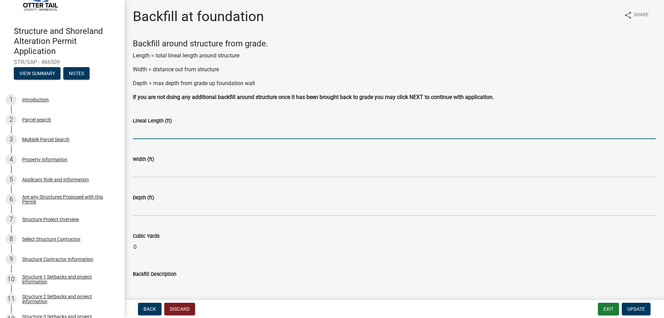
click at [166, 138] on input "text" at bounding box center [394, 132] width 523 height 14
type input "250"
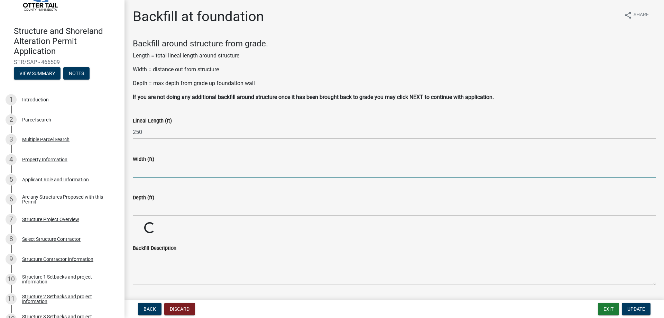
click at [157, 171] on input "text" at bounding box center [394, 170] width 523 height 14
type input "10"
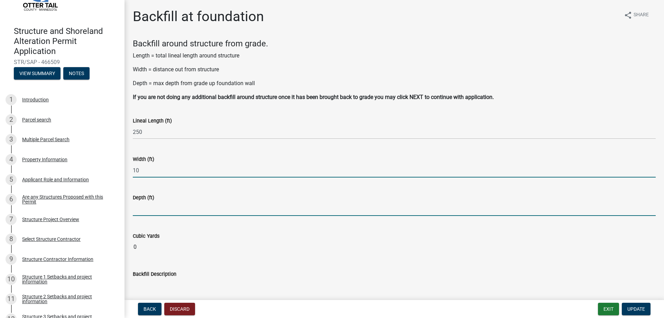
click at [159, 208] on input "text" at bounding box center [394, 208] width 523 height 14
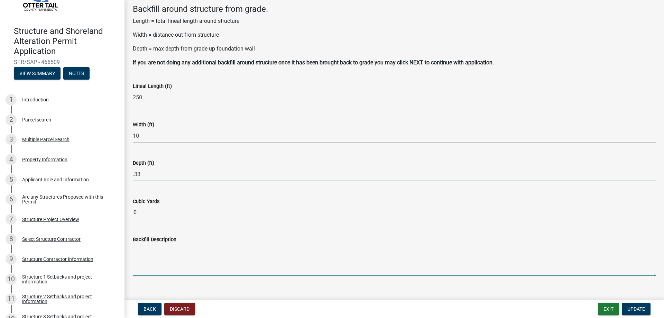
type input "0.33"
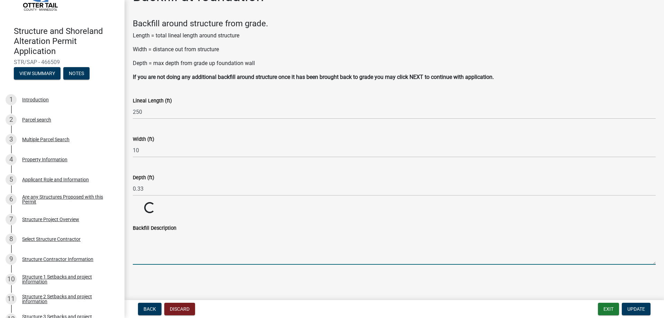
scroll to position [20, 0]
click at [223, 254] on textarea "Backfill Description" at bounding box center [394, 248] width 523 height 32
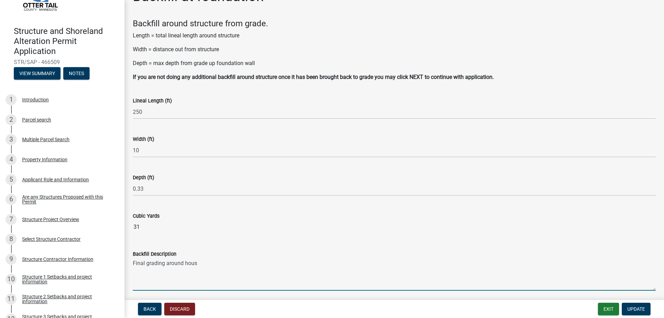
type textarea "Final grading around house"
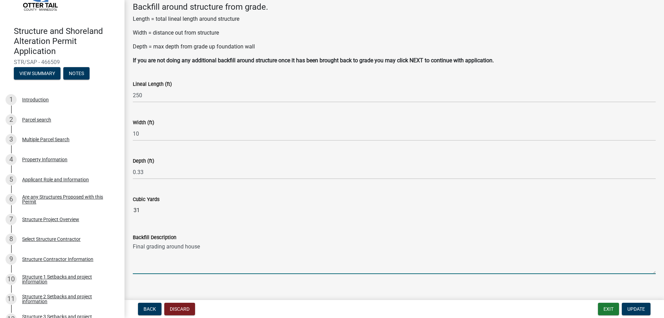
scroll to position [46, 0]
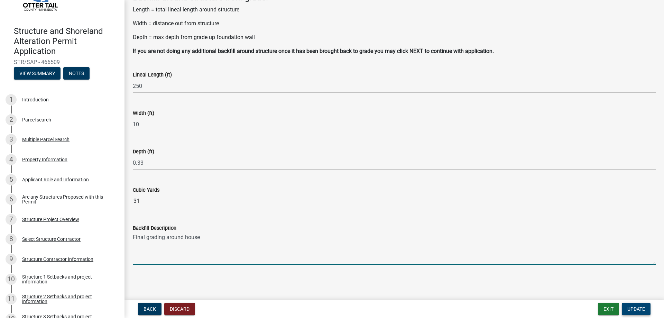
click at [643, 311] on span "Update" at bounding box center [636, 309] width 18 height 6
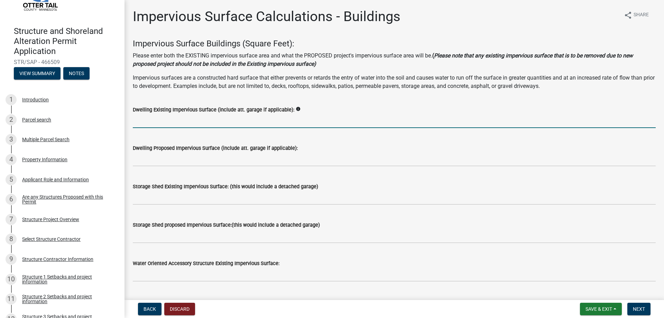
click at [170, 121] on input "text" at bounding box center [394, 121] width 523 height 14
type input "2373"
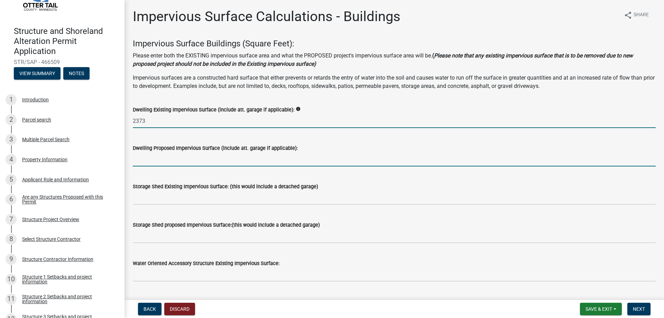
click at [165, 165] on input "text" at bounding box center [394, 159] width 523 height 14
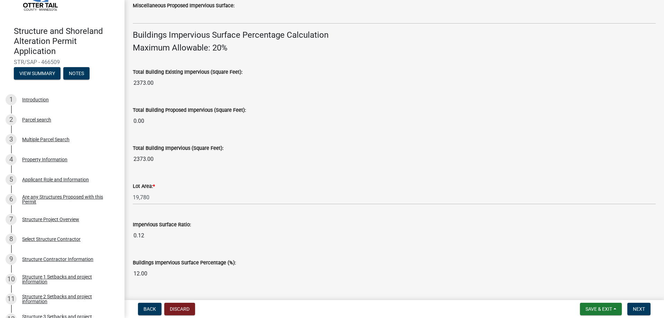
scroll to position [466, 0]
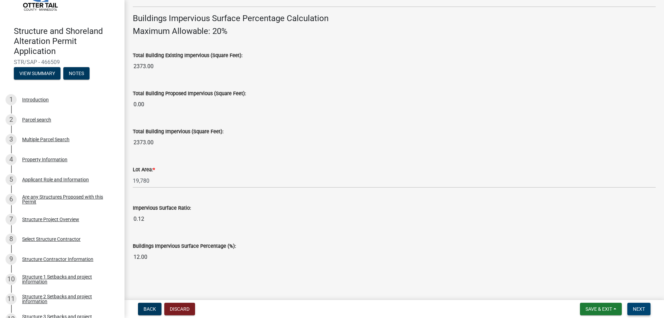
click at [638, 307] on span "Next" at bounding box center [638, 309] width 12 height 6
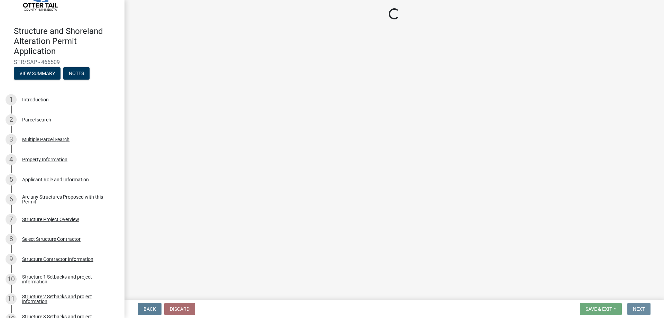
scroll to position [0, 0]
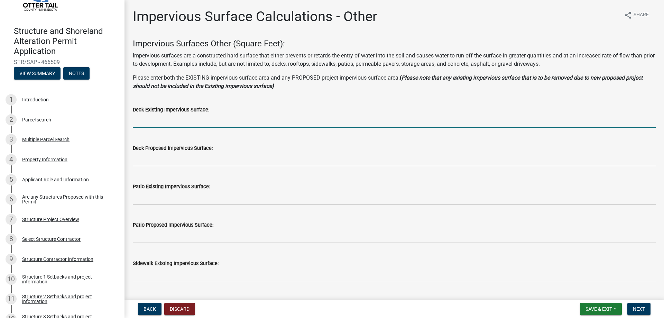
click at [168, 115] on input "text" at bounding box center [394, 121] width 523 height 14
click at [148, 308] on span "Back" at bounding box center [149, 309] width 12 height 6
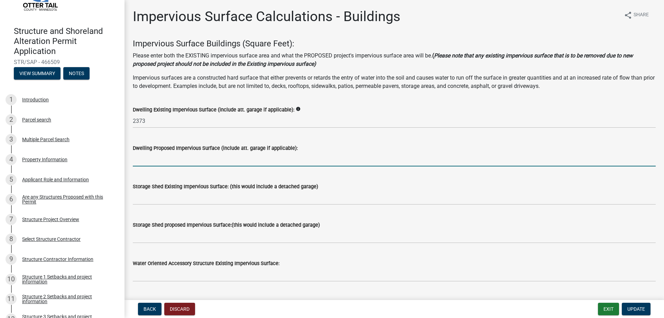
click at [141, 161] on input "text" at bounding box center [394, 159] width 523 height 14
type input "2373"
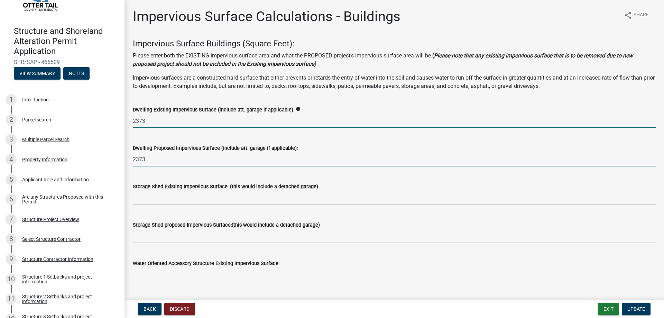
click at [152, 121] on input "2373" at bounding box center [394, 121] width 523 height 14
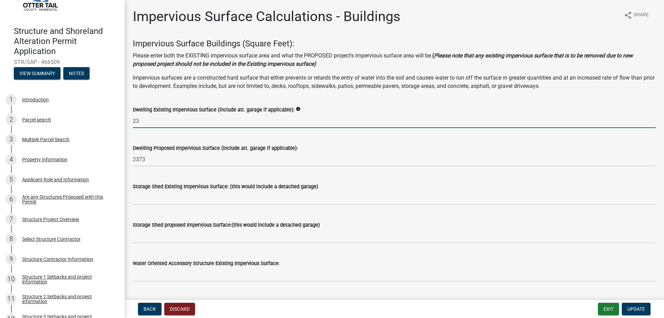
type input "2"
click at [636, 308] on span "Update" at bounding box center [636, 309] width 18 height 6
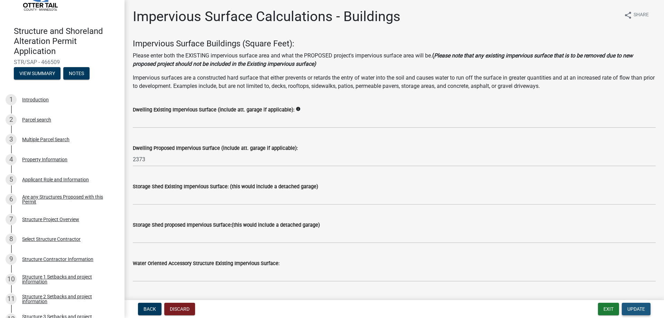
click at [636, 308] on span "Update" at bounding box center [636, 309] width 18 height 6
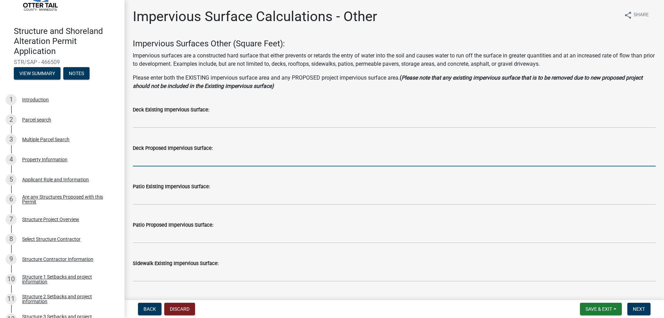
click at [161, 160] on input "text" at bounding box center [394, 159] width 523 height 14
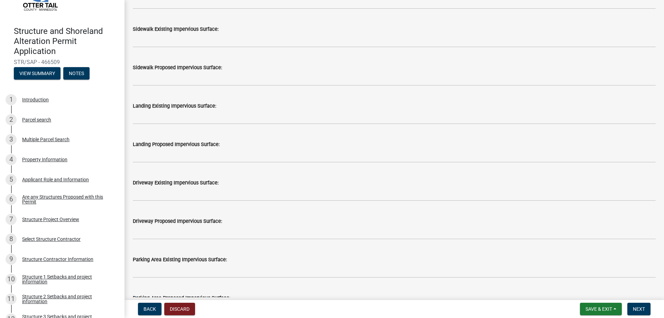
scroll to position [242, 0]
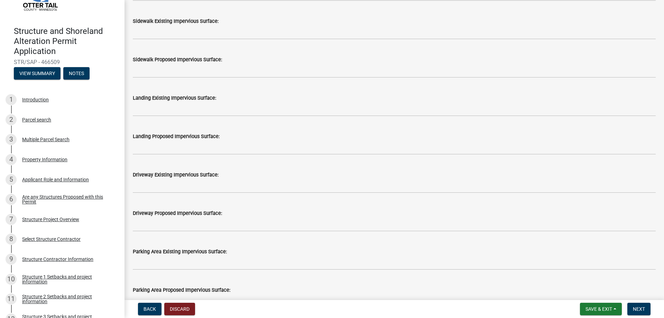
type input "473"
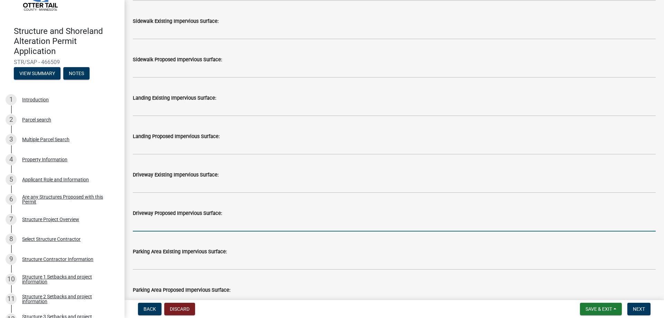
click at [166, 219] on input "text" at bounding box center [394, 224] width 523 height 14
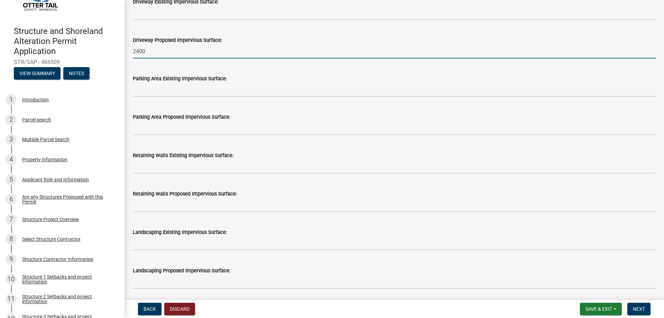
scroll to position [380, 0]
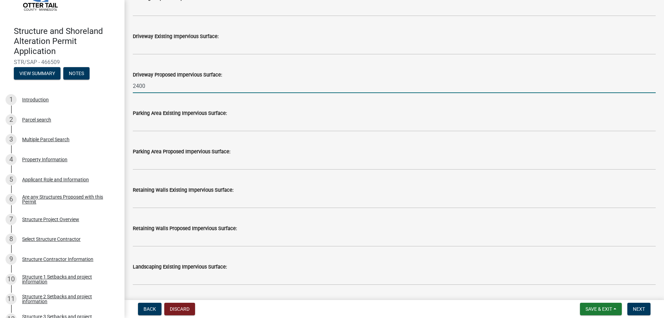
click at [139, 87] on input "2400" at bounding box center [394, 86] width 523 height 14
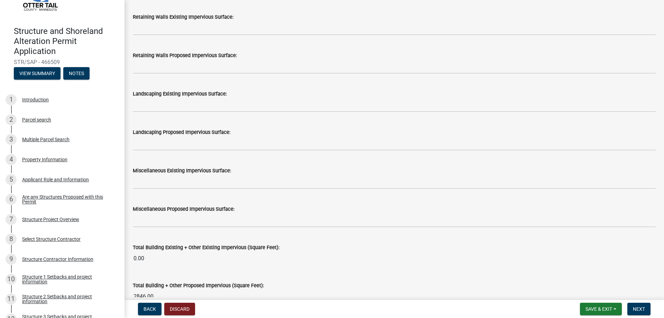
scroll to position [588, 0]
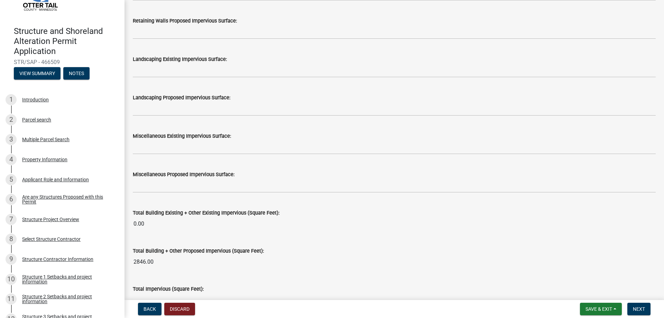
click at [330, 229] on input "0.00" at bounding box center [394, 224] width 523 height 14
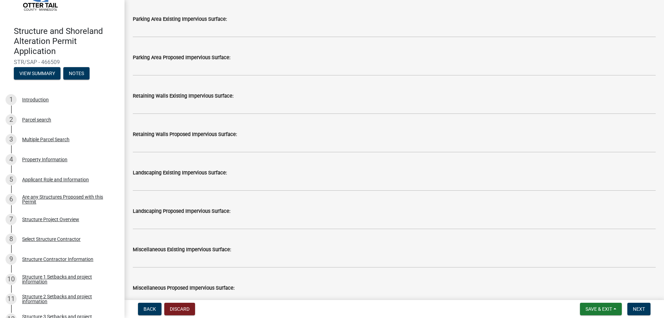
scroll to position [415, 0]
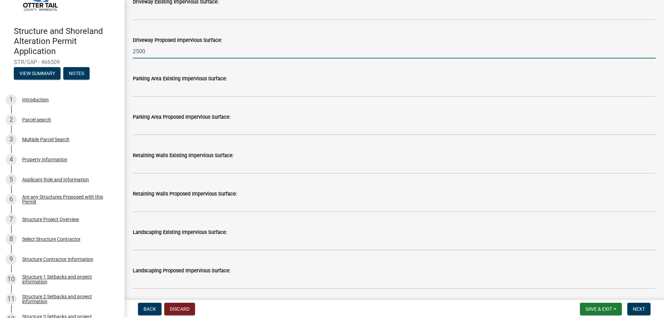
click at [150, 49] on input "2500" at bounding box center [394, 51] width 523 height 14
type input "2000"
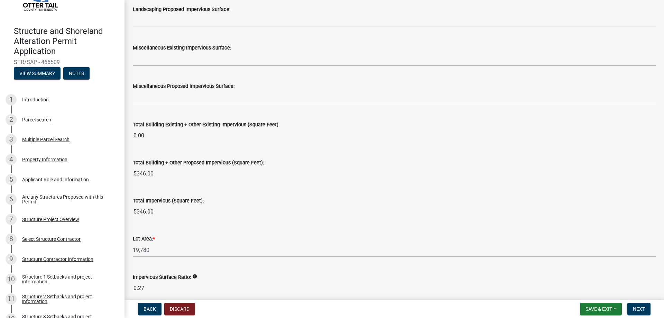
scroll to position [641, 0]
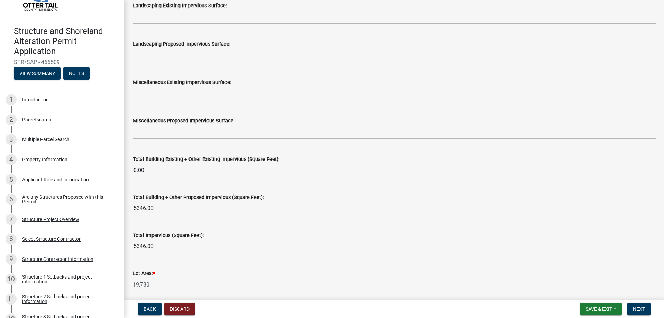
click at [190, 180] on wm-data-entity-input "Total Building Existing + Other Existing Impervious (Square Feet): 0.00" at bounding box center [394, 164] width 523 height 38
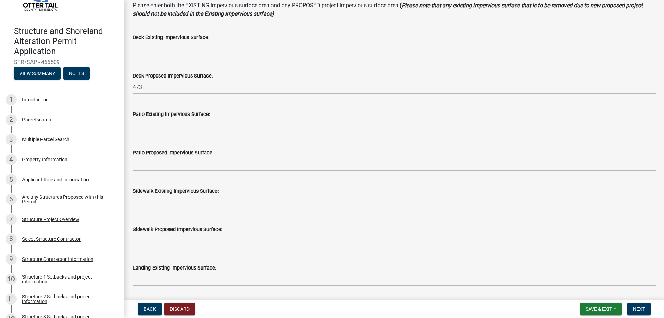
scroll to position [62, 0]
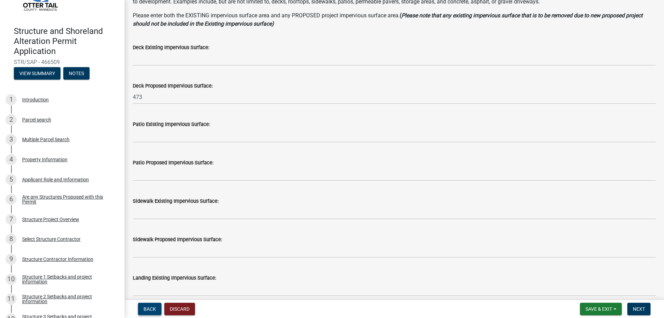
click at [154, 308] on span "Back" at bounding box center [149, 309] width 12 height 6
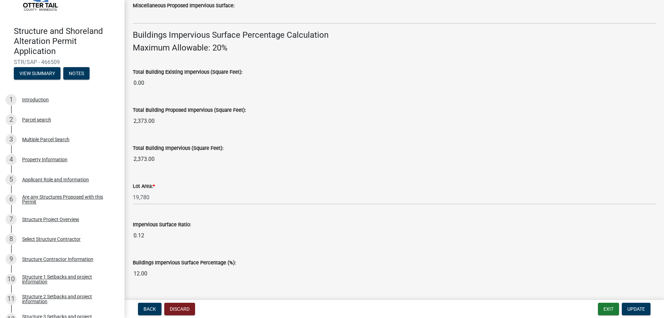
scroll to position [466, 0]
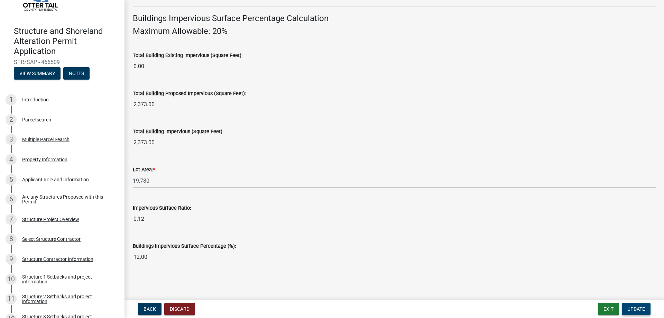
click at [631, 306] on span "Update" at bounding box center [636, 309] width 18 height 6
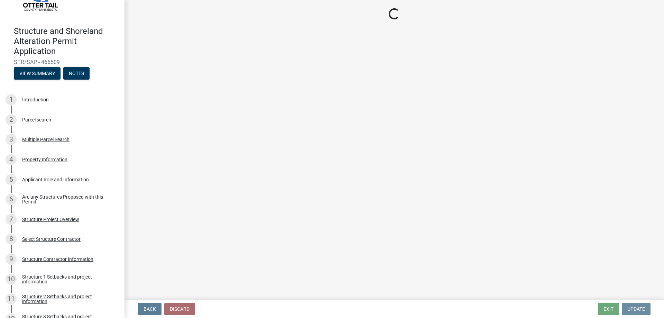
scroll to position [0, 0]
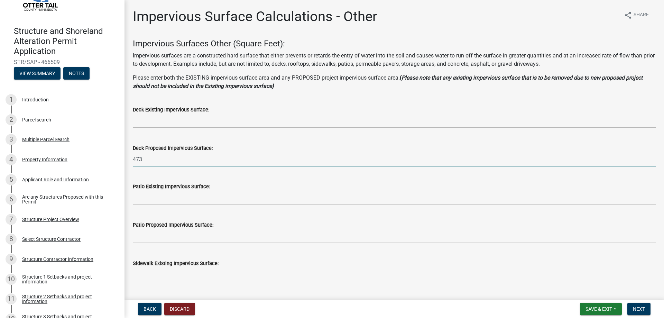
click at [150, 159] on input "473" at bounding box center [394, 159] width 523 height 14
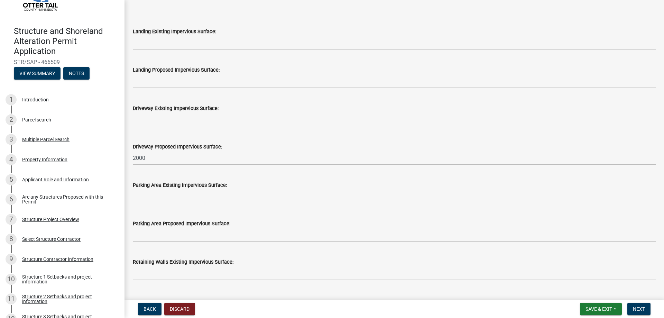
scroll to position [311, 0]
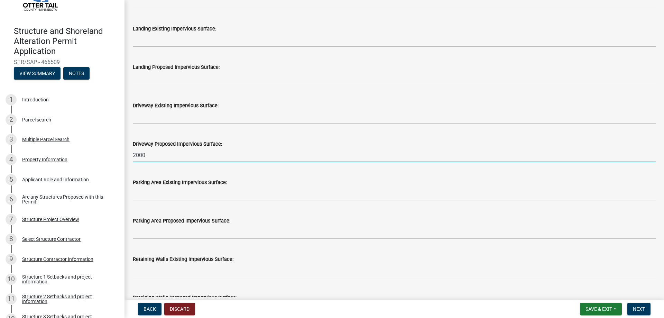
click at [150, 153] on input "2000" at bounding box center [394, 155] width 523 height 14
